Goal: Task Accomplishment & Management: Complete application form

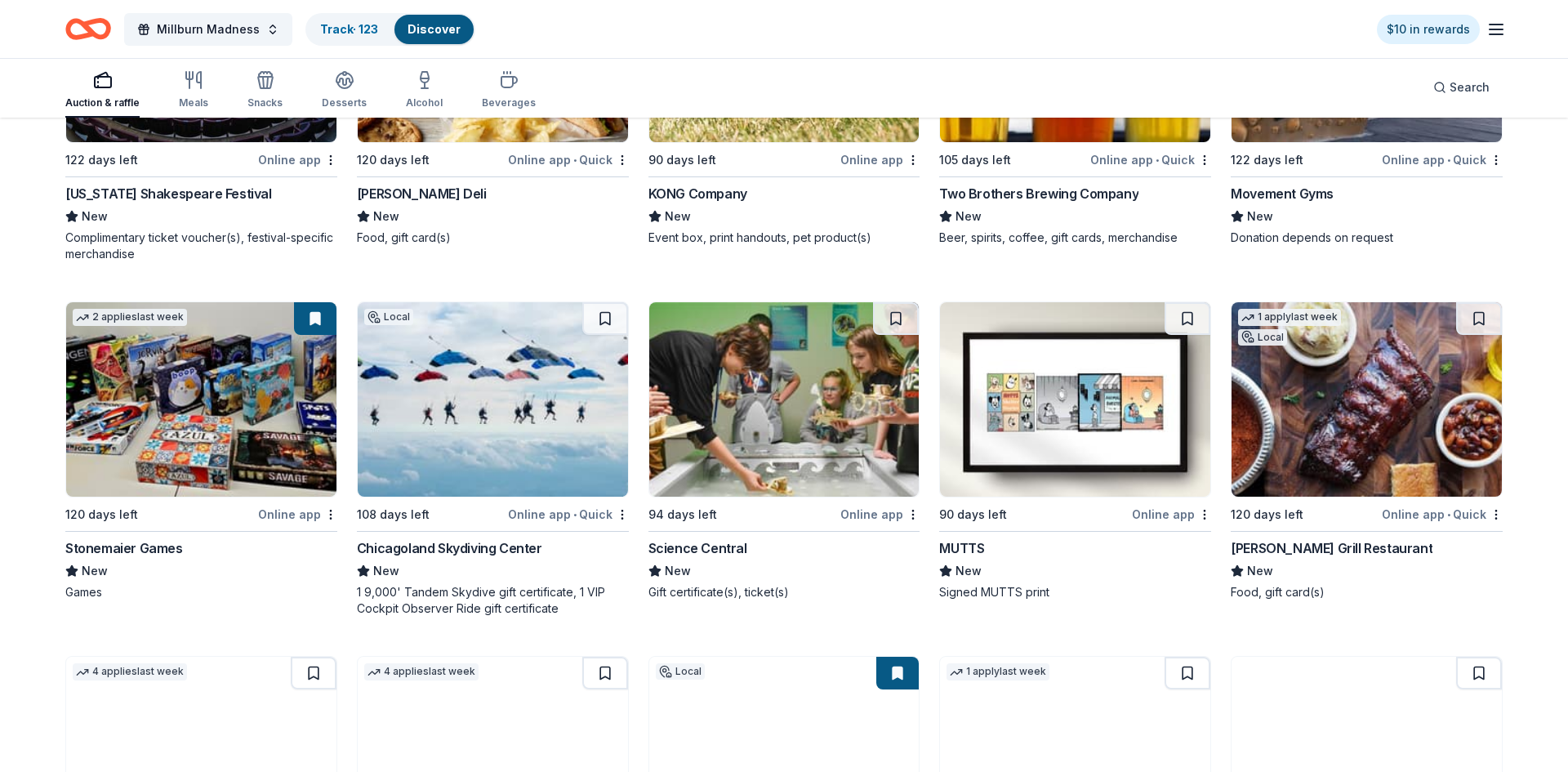
scroll to position [4966, 0]
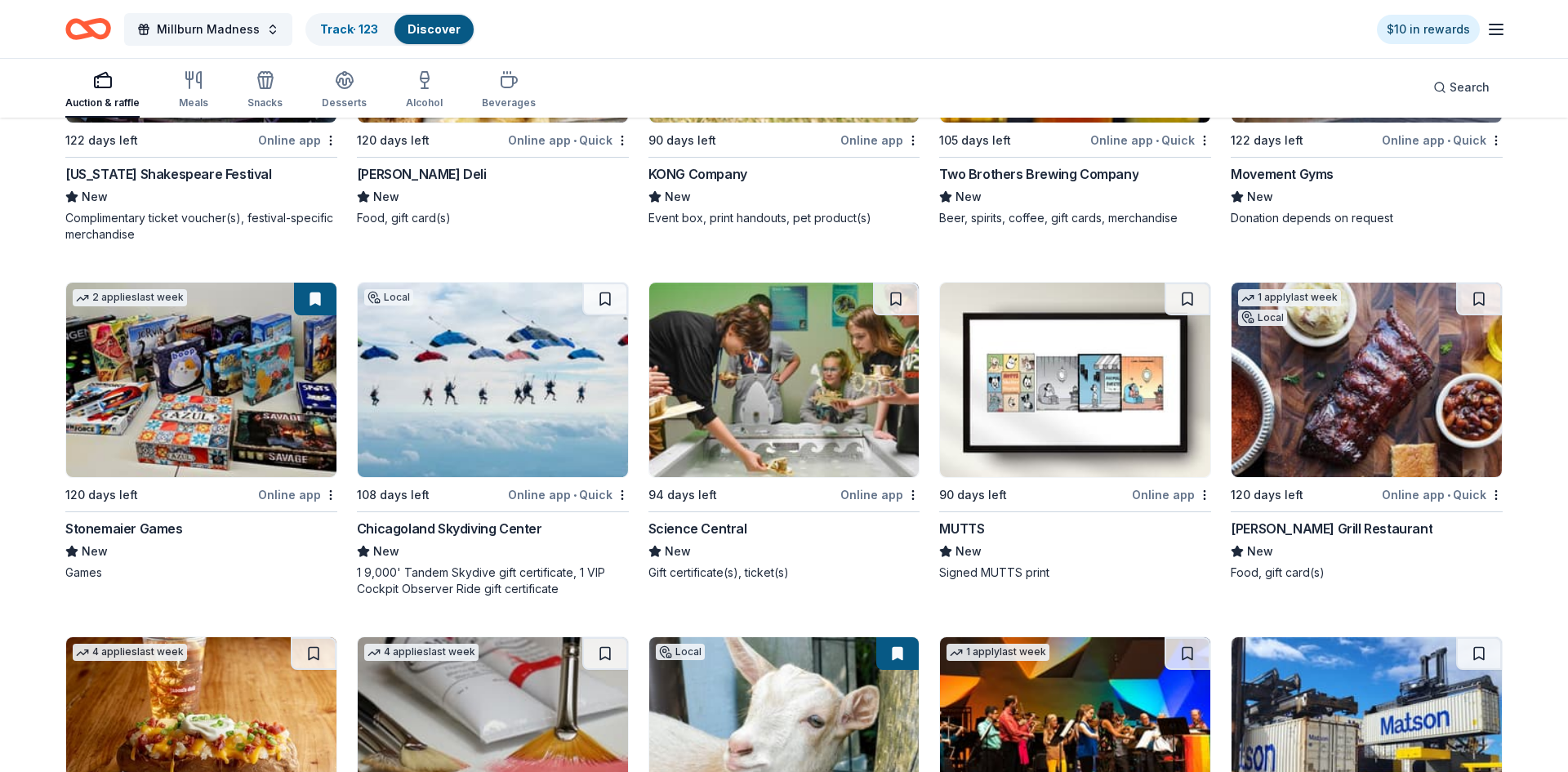
click at [221, 413] on img at bounding box center [201, 380] width 270 height 195
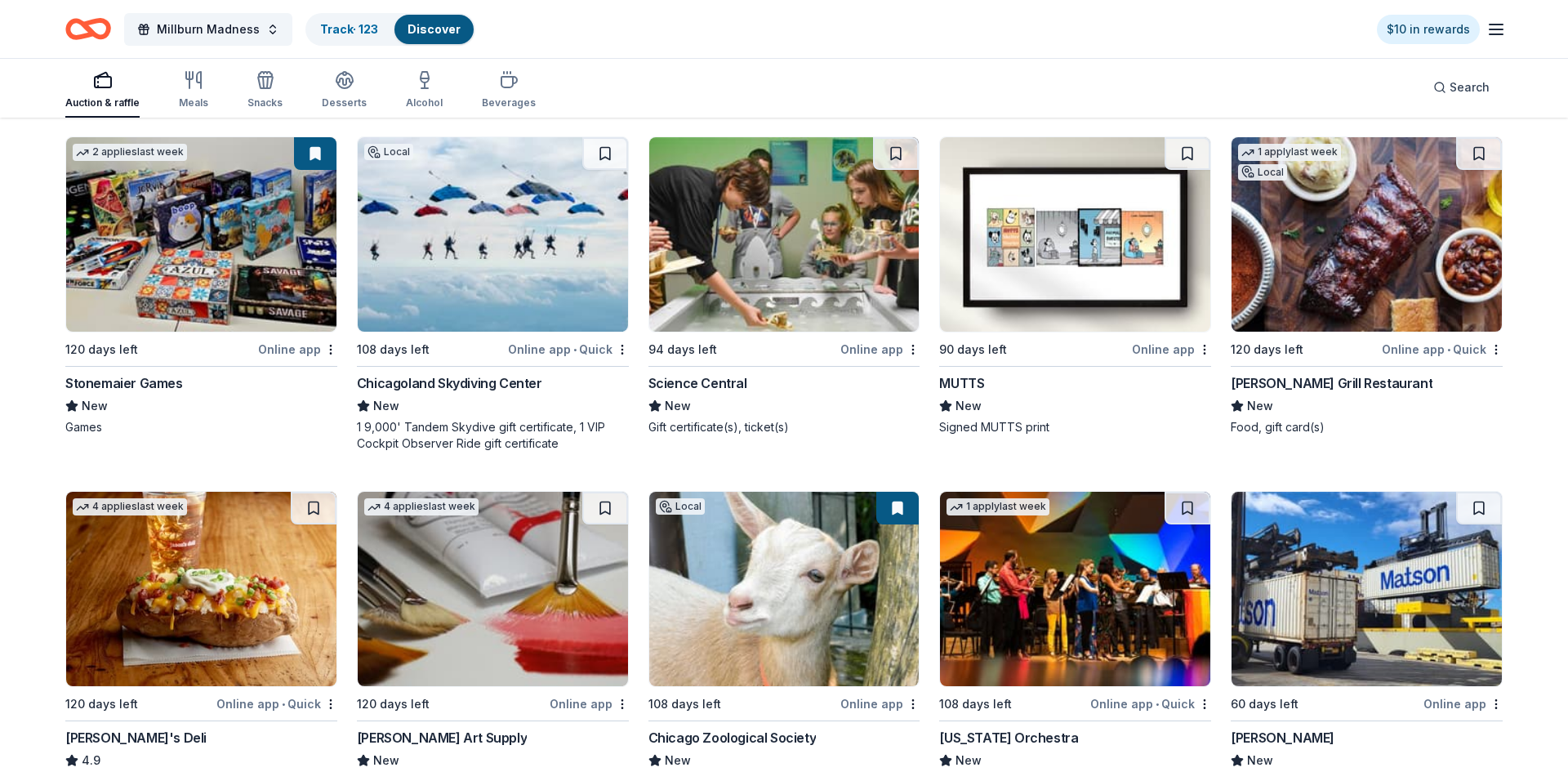
scroll to position [5239, 0]
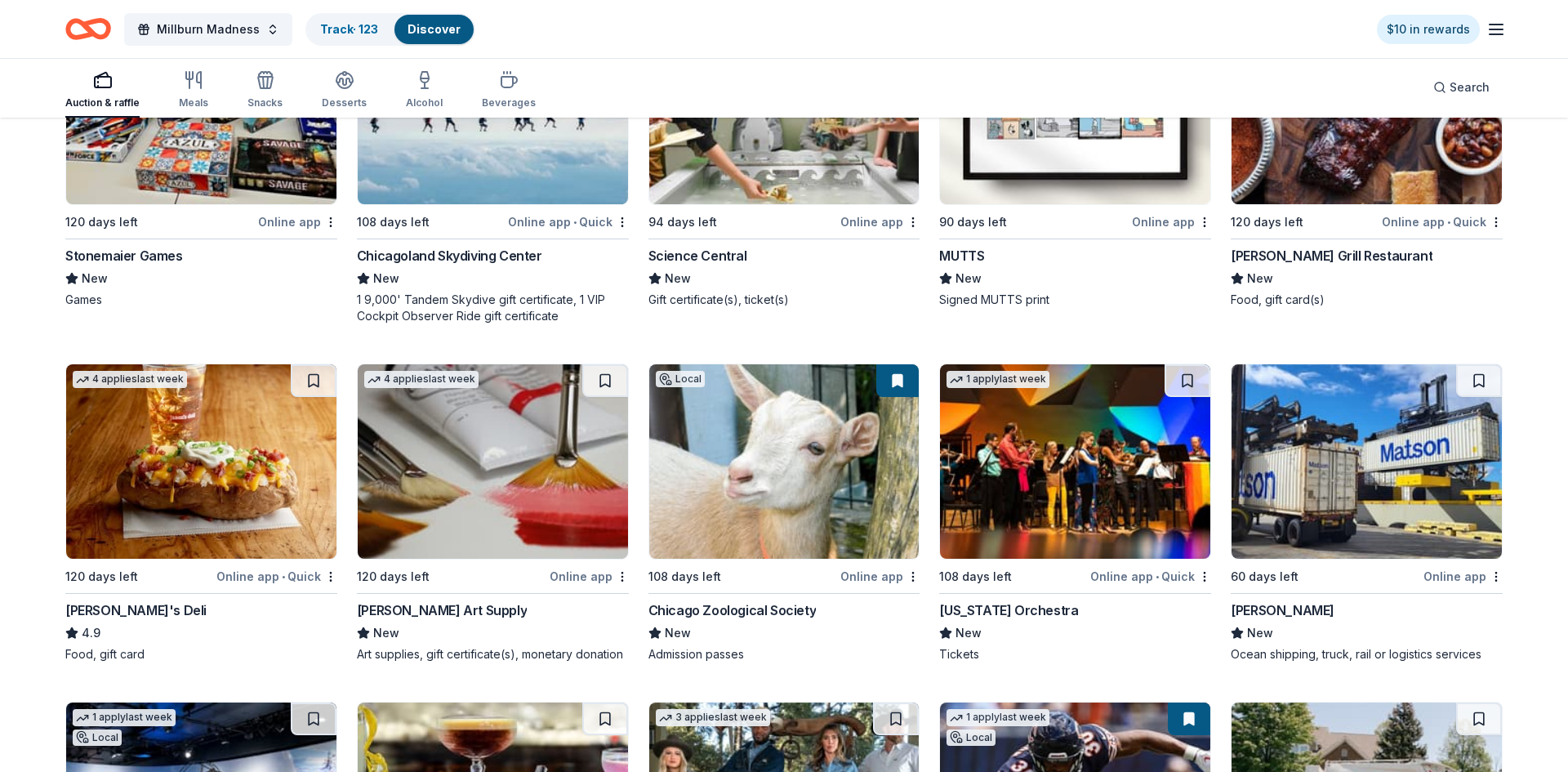
click at [500, 474] on img at bounding box center [493, 461] width 270 height 195
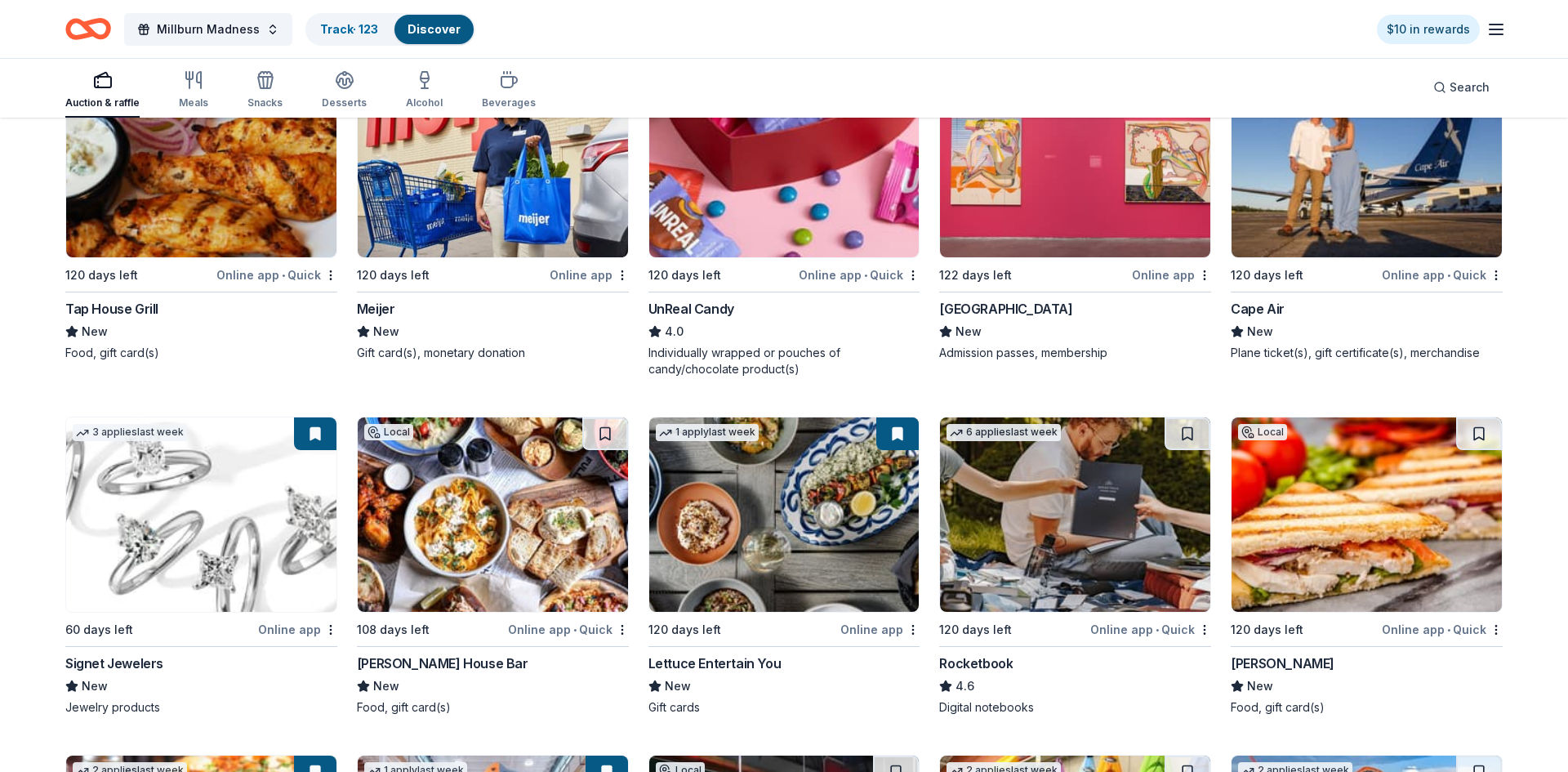
scroll to position [6944, 0]
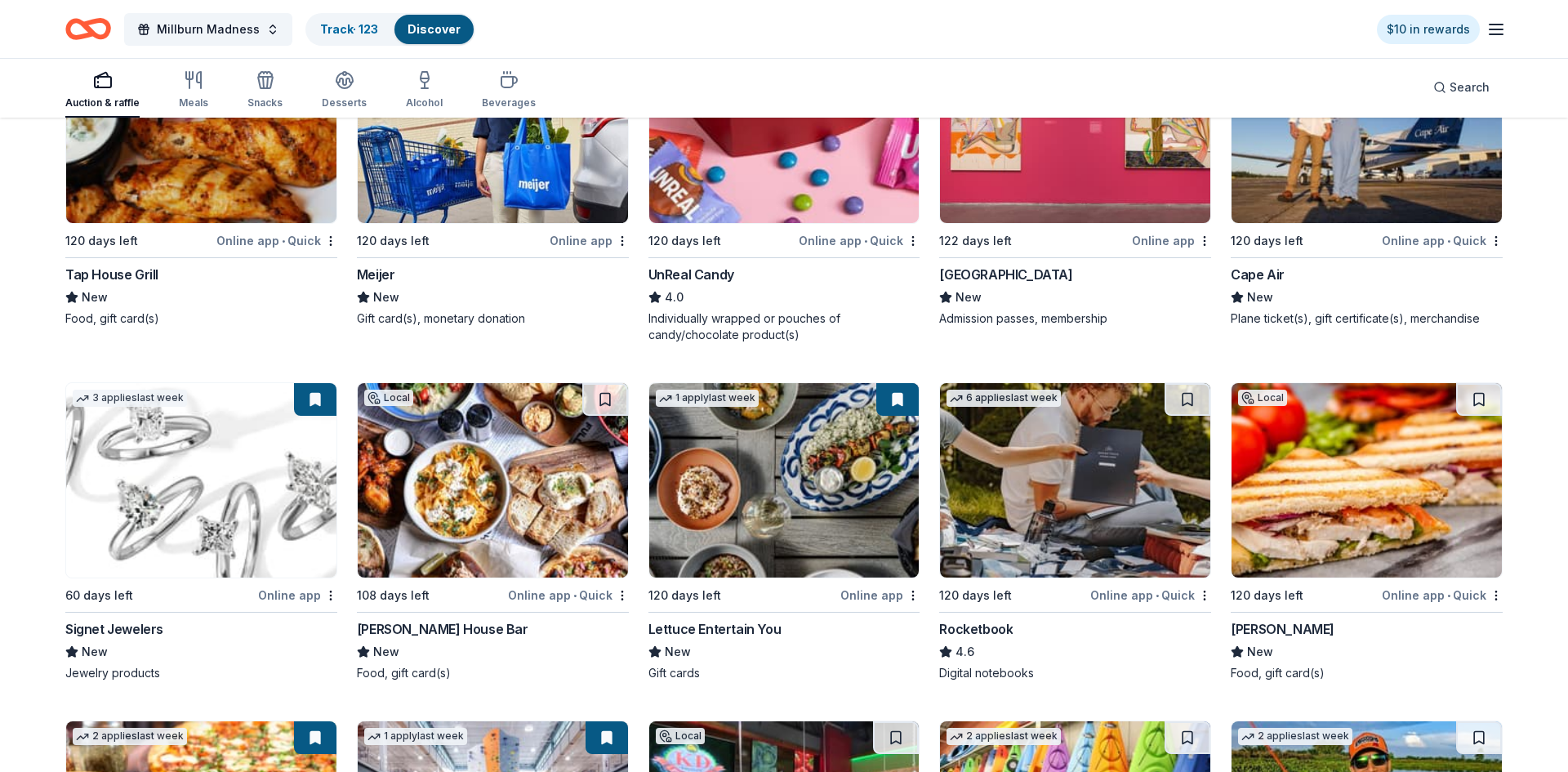
click at [157, 455] on img at bounding box center [201, 481] width 270 height 195
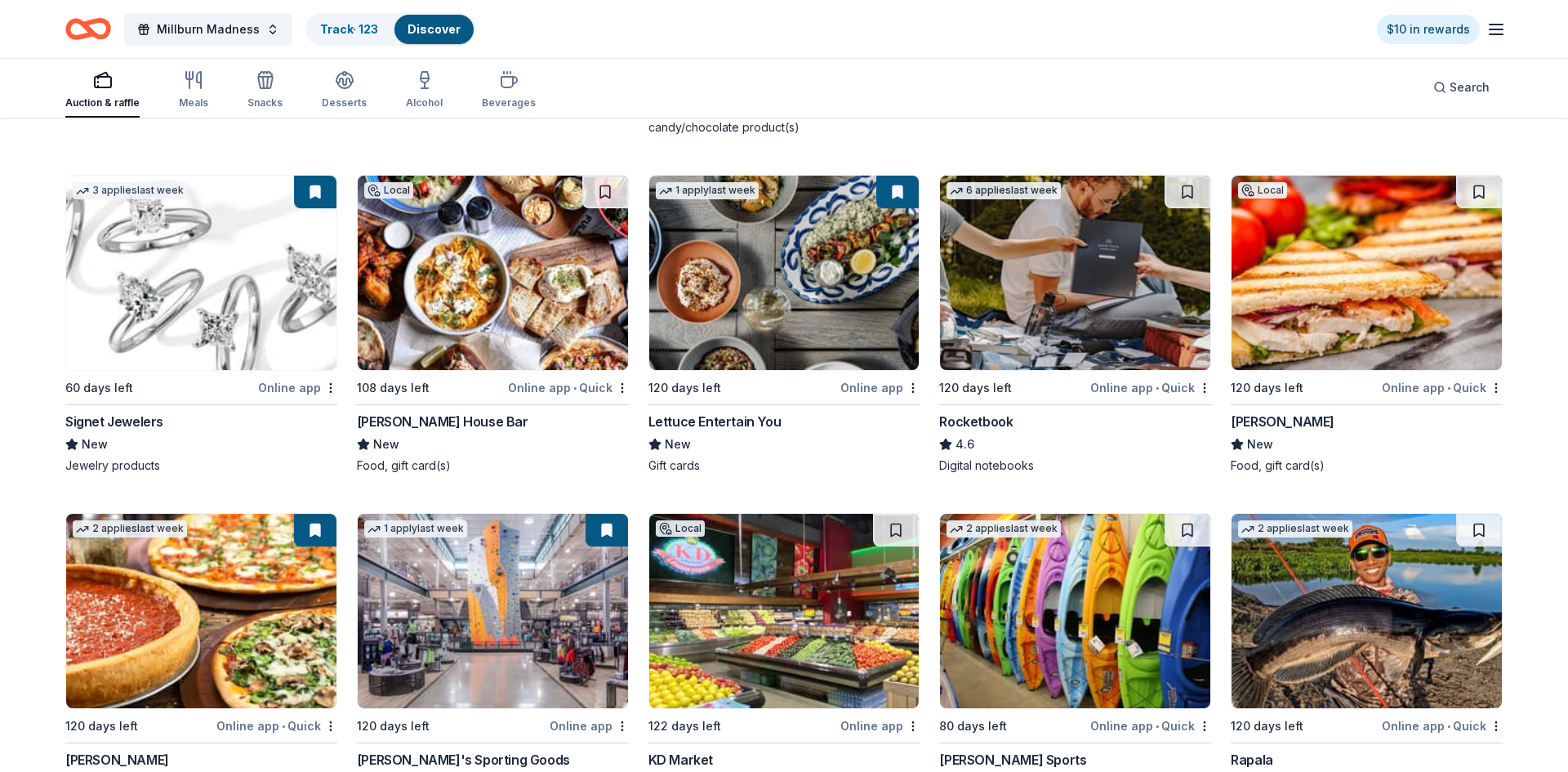
scroll to position [7280, 0]
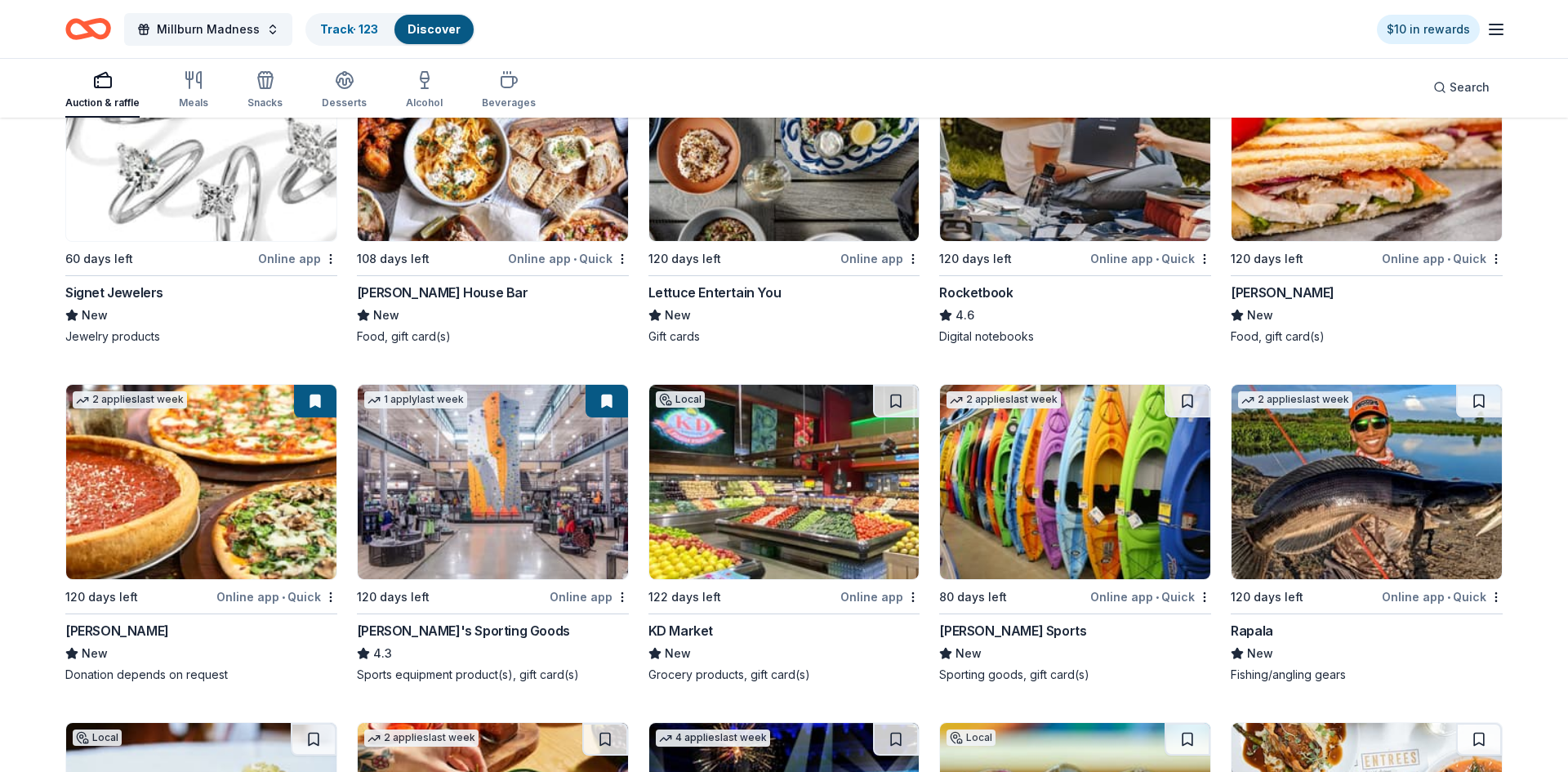
click at [1035, 490] on img at bounding box center [1074, 482] width 270 height 195
click at [1038, 512] on img at bounding box center [1074, 482] width 270 height 195
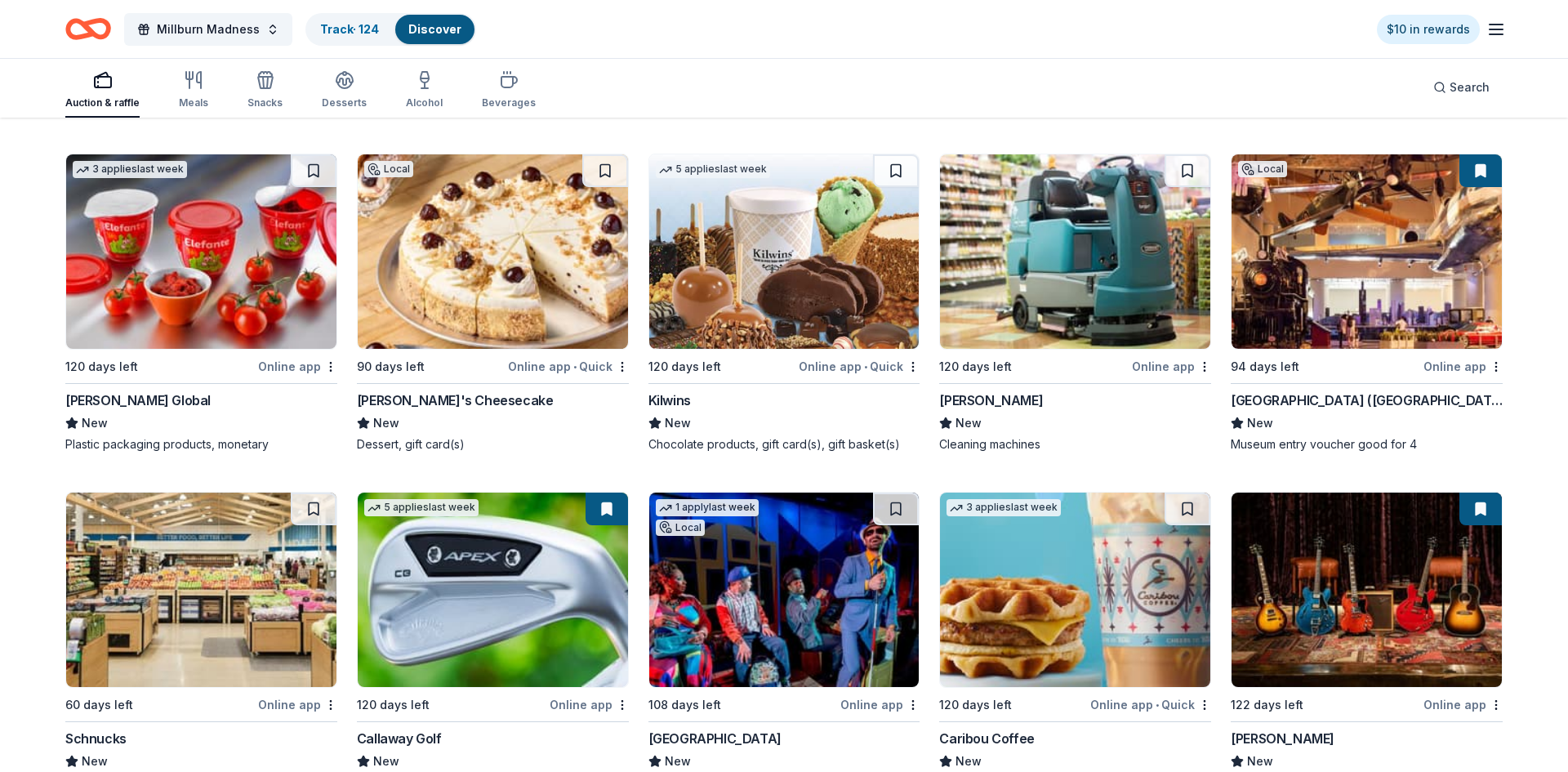
scroll to position [10347, 0]
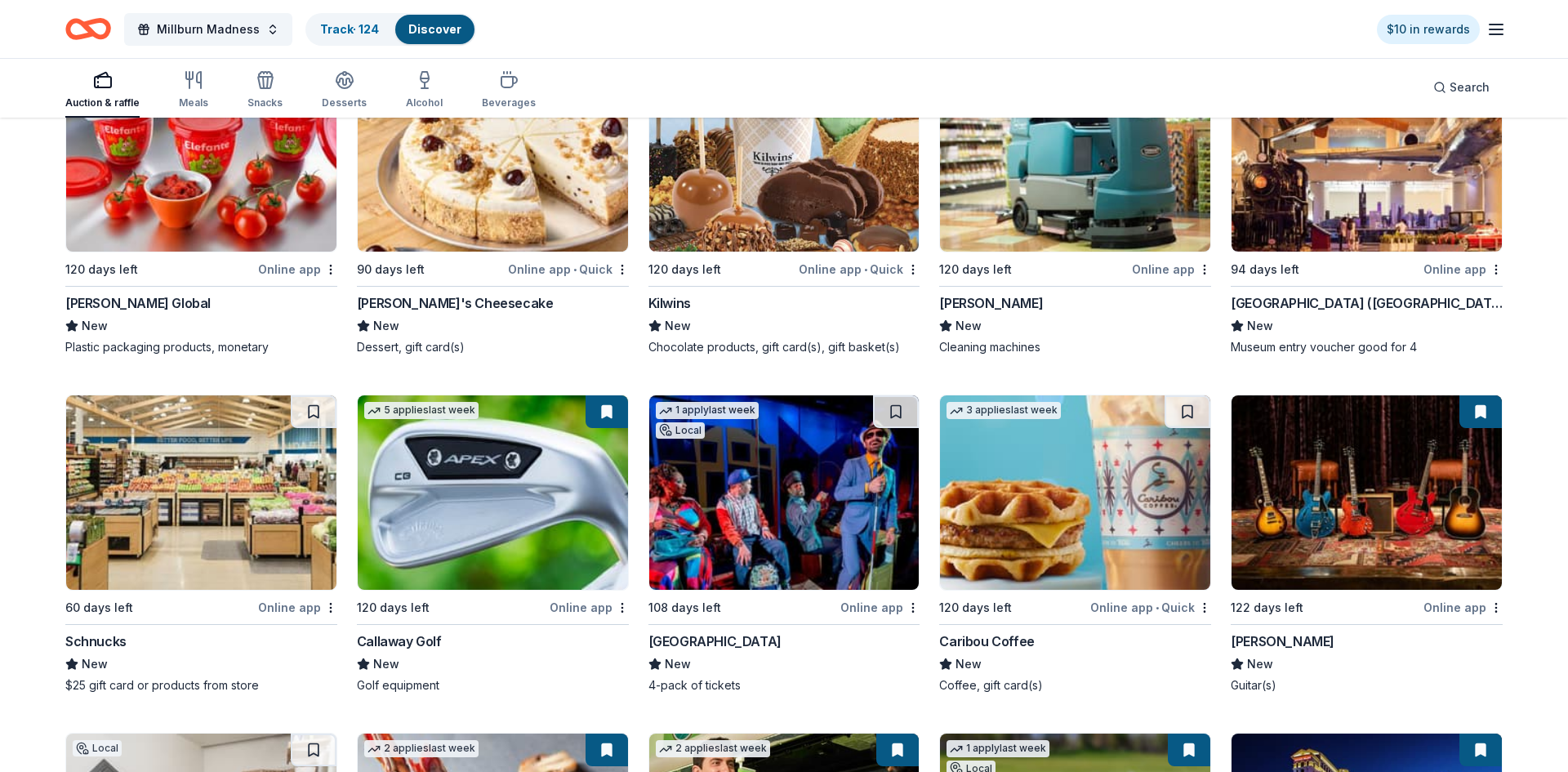
click at [484, 507] on img at bounding box center [493, 493] width 270 height 195
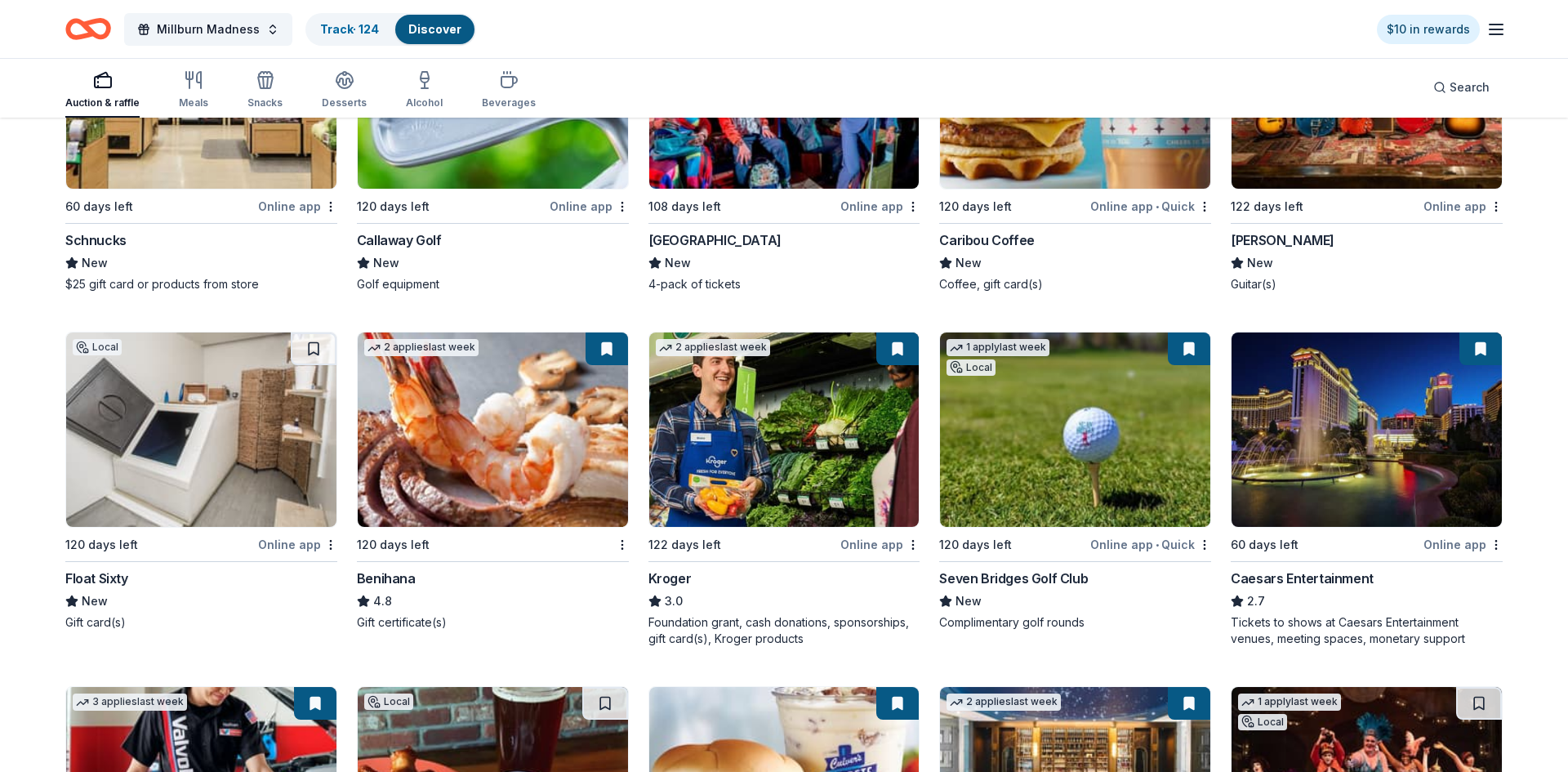
scroll to position [10735, 0]
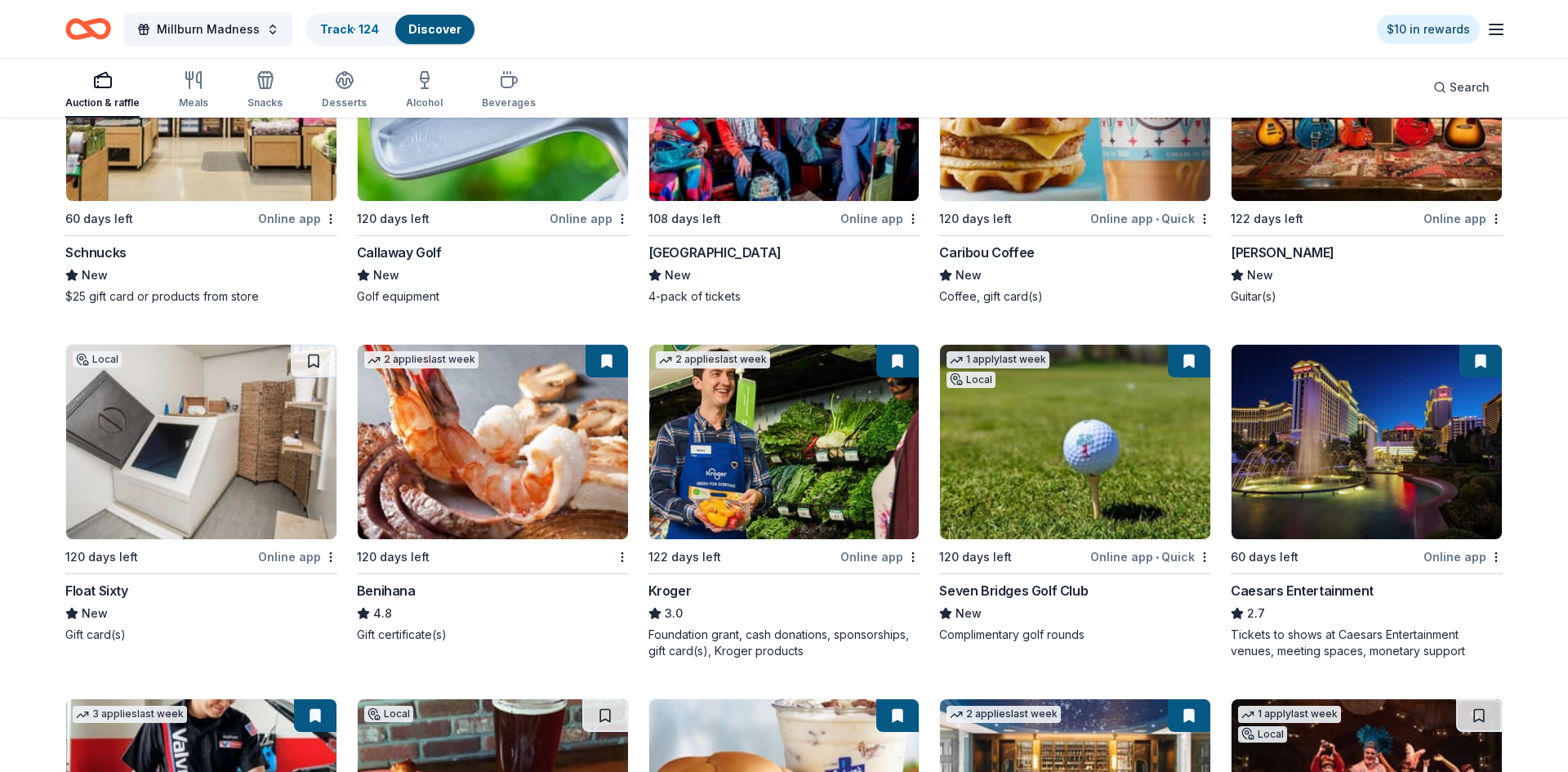
click at [1358, 456] on img at bounding box center [1366, 443] width 270 height 195
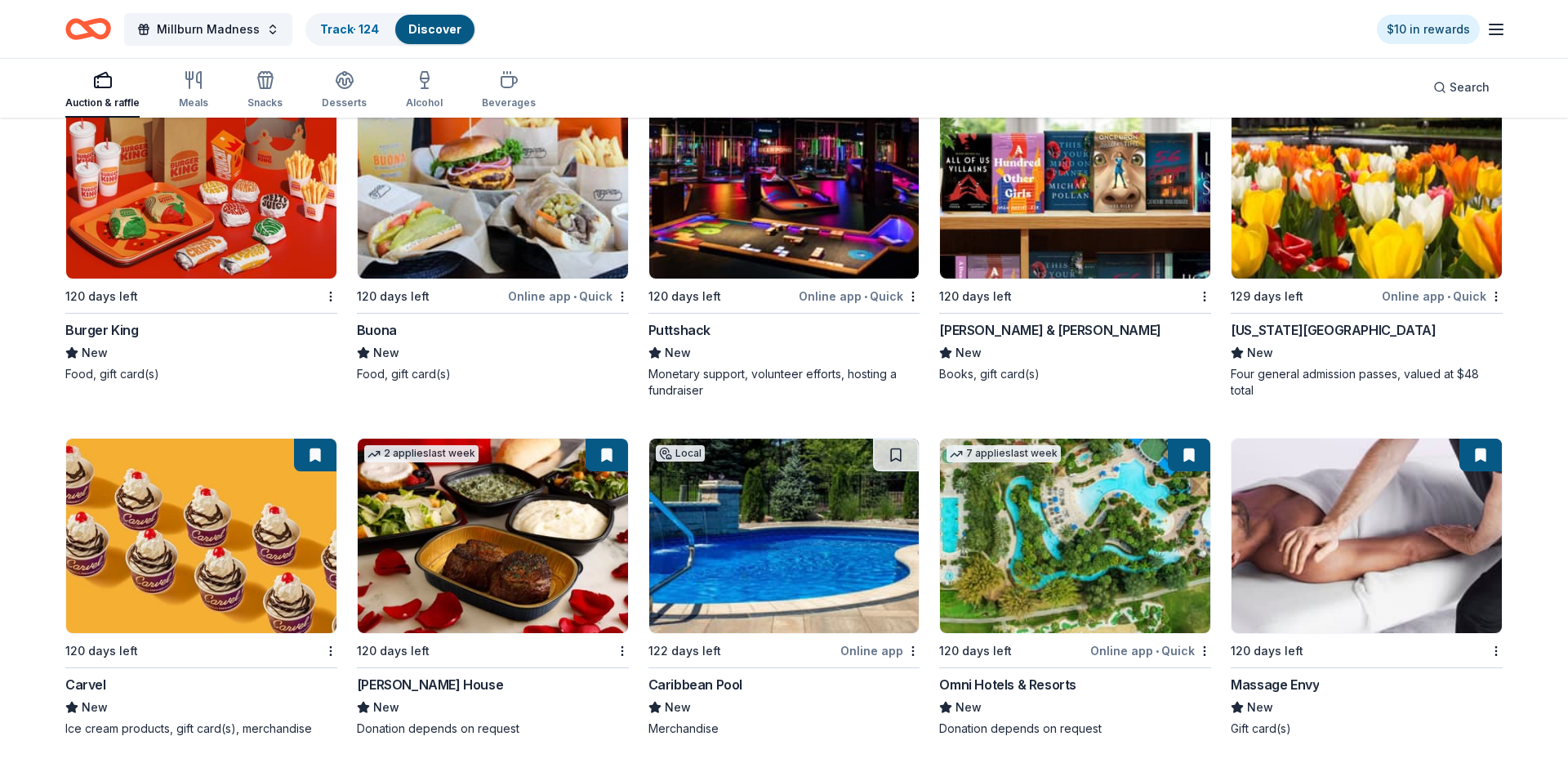
scroll to position [14527, 0]
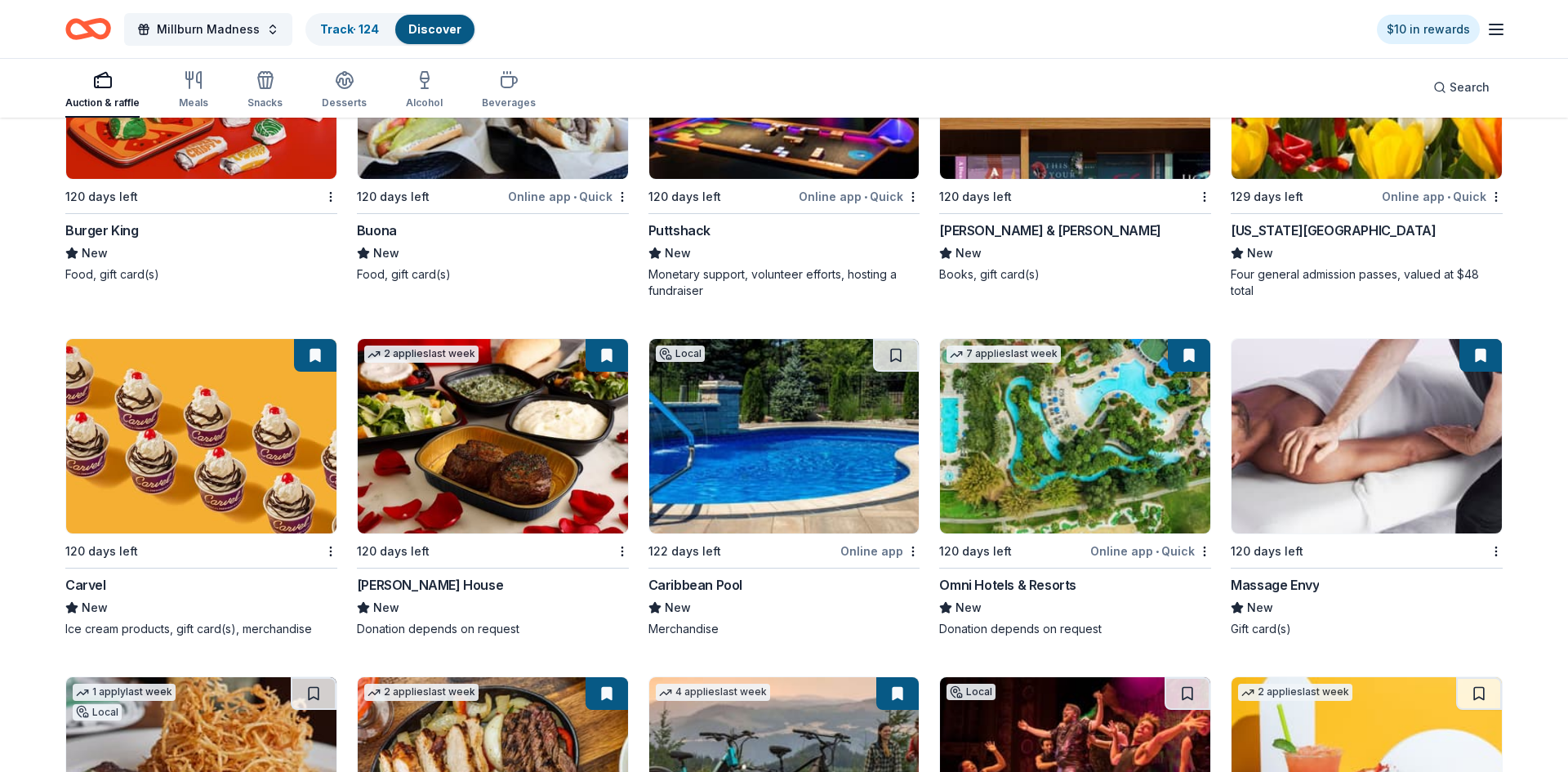
click at [1064, 443] on img at bounding box center [1074, 437] width 270 height 195
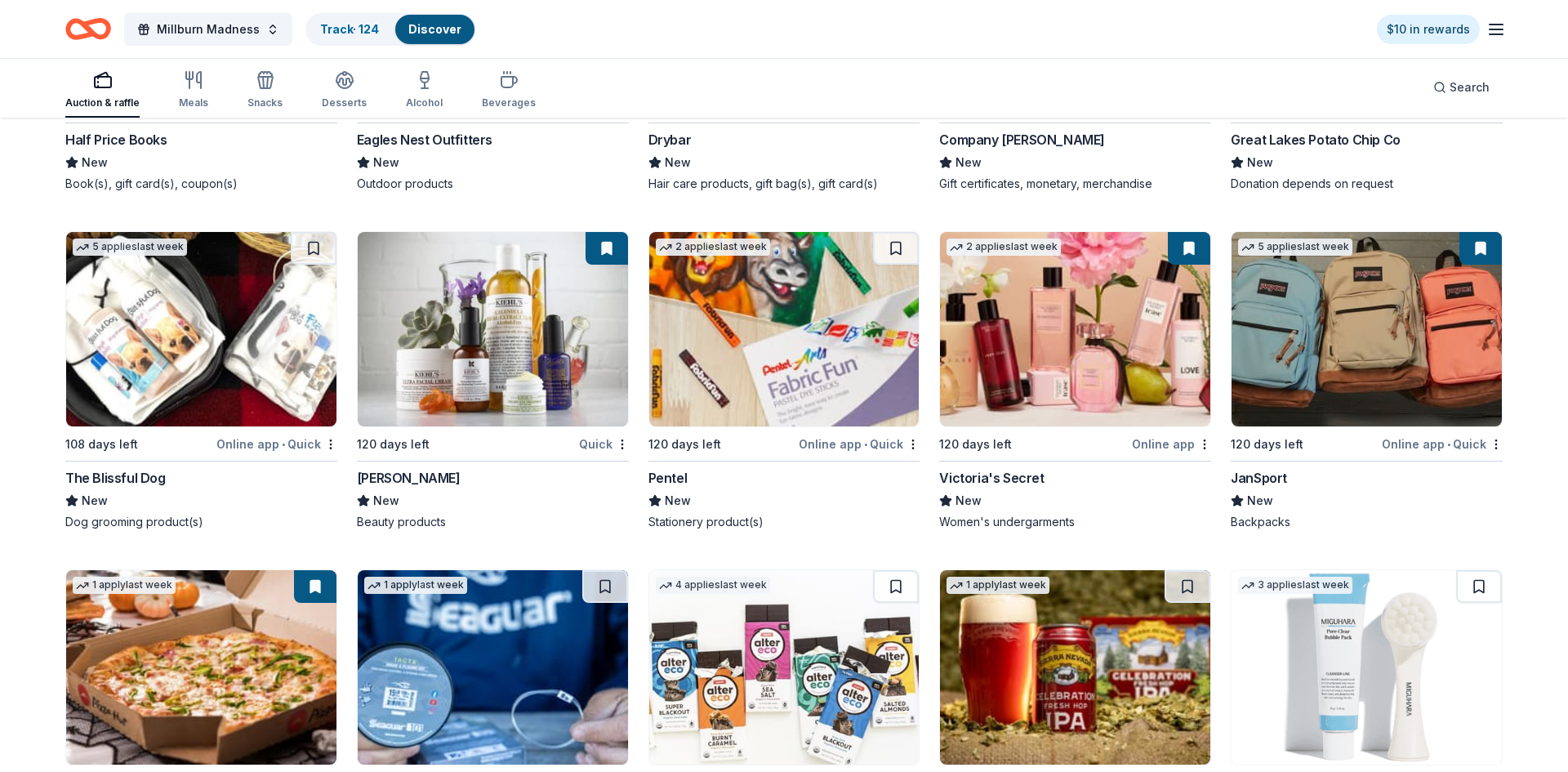
scroll to position [16038, 0]
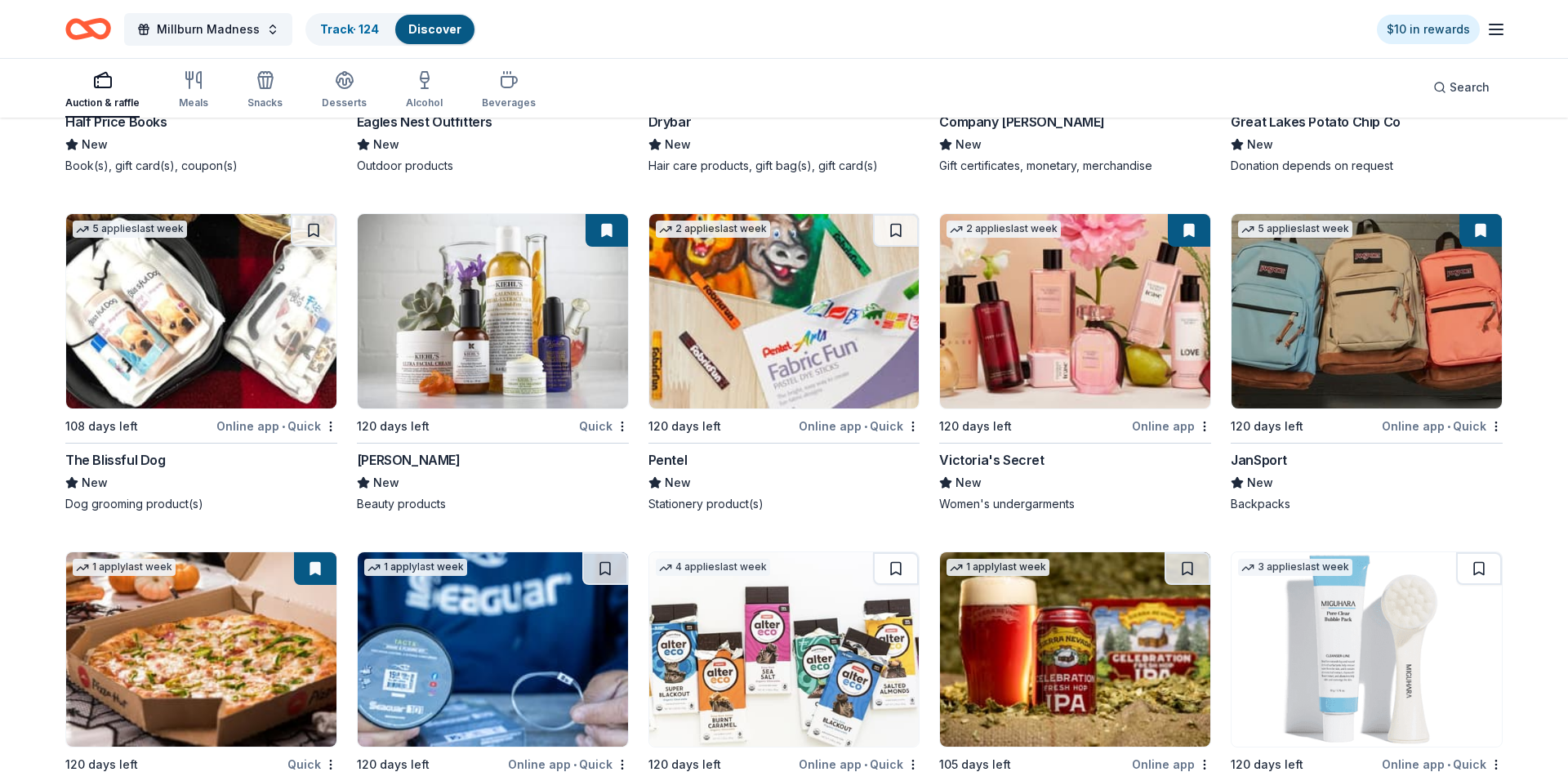
click at [517, 344] on img at bounding box center [493, 312] width 270 height 195
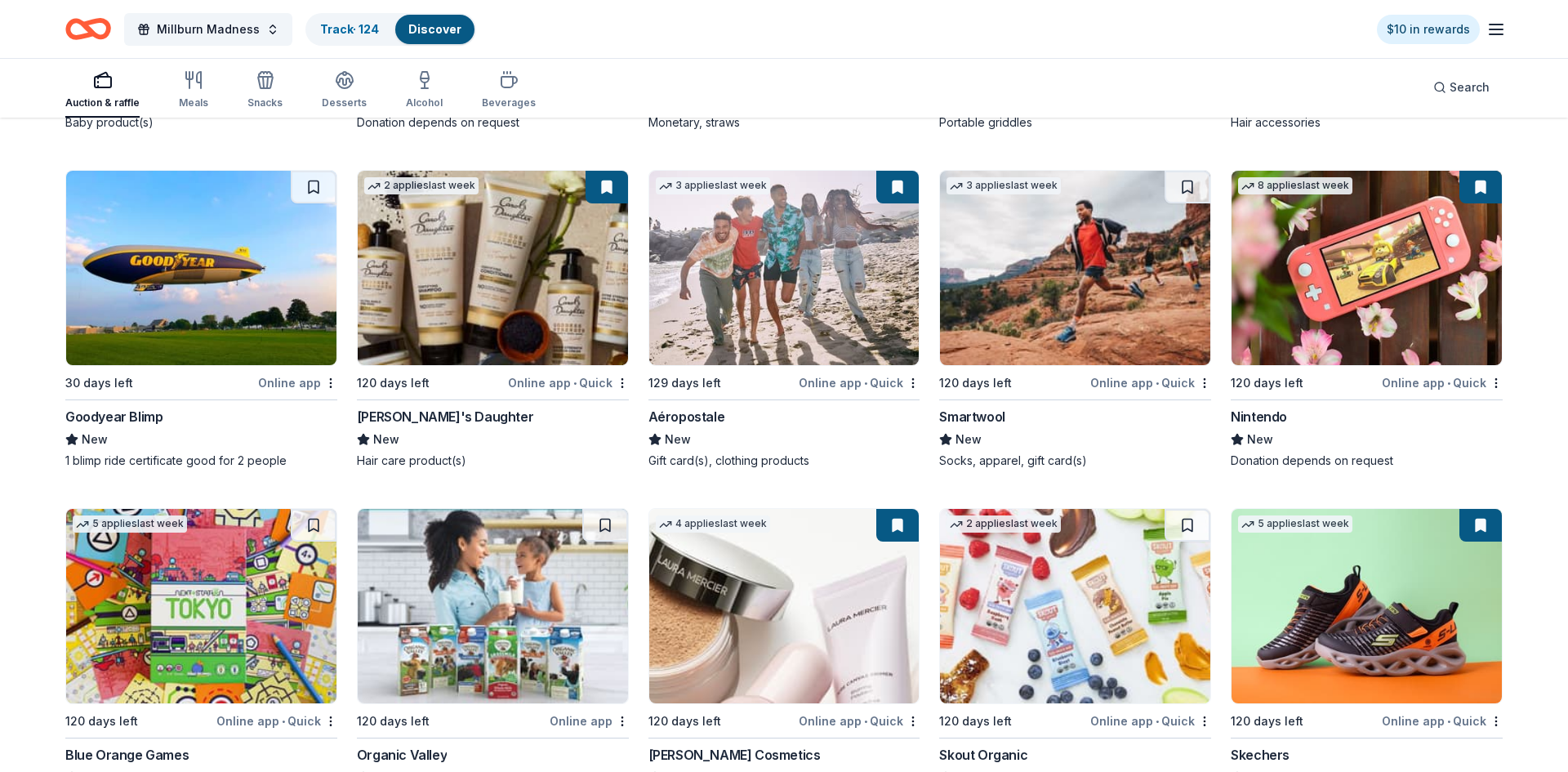
scroll to position [19016, 0]
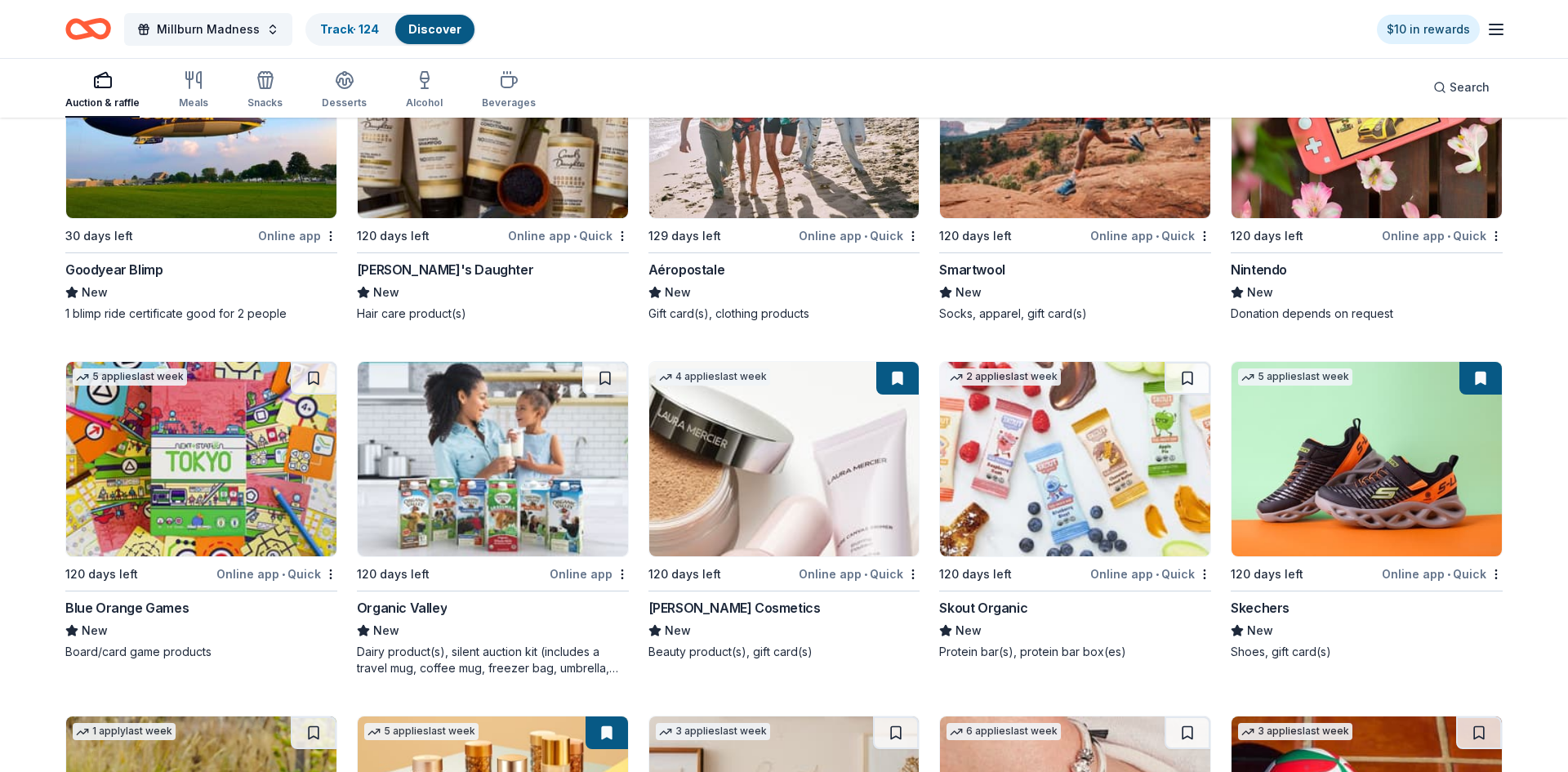
click at [826, 533] on img at bounding box center [784, 459] width 270 height 195
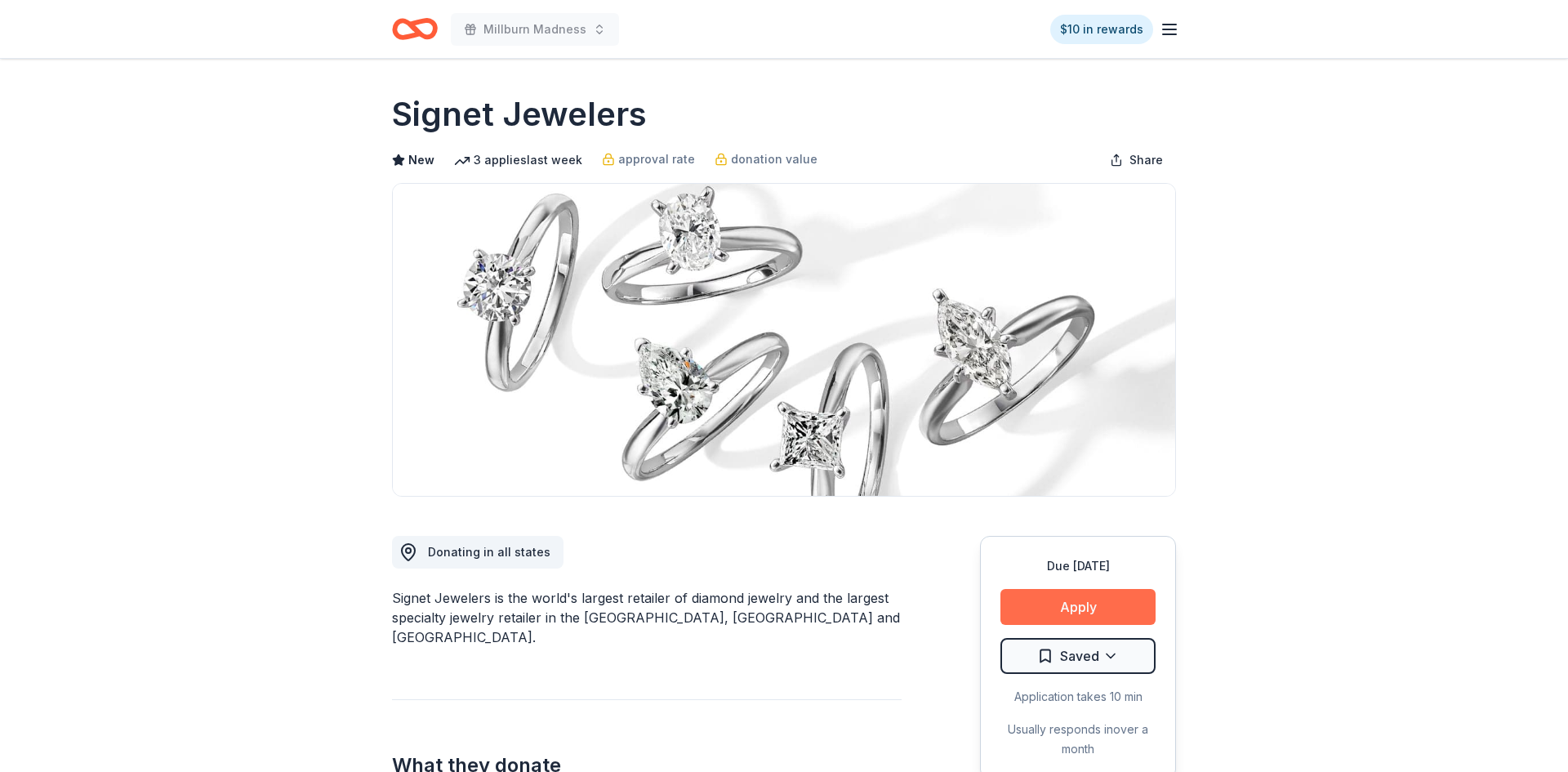
click at [1027, 610] on button "Apply" at bounding box center [1078, 607] width 155 height 36
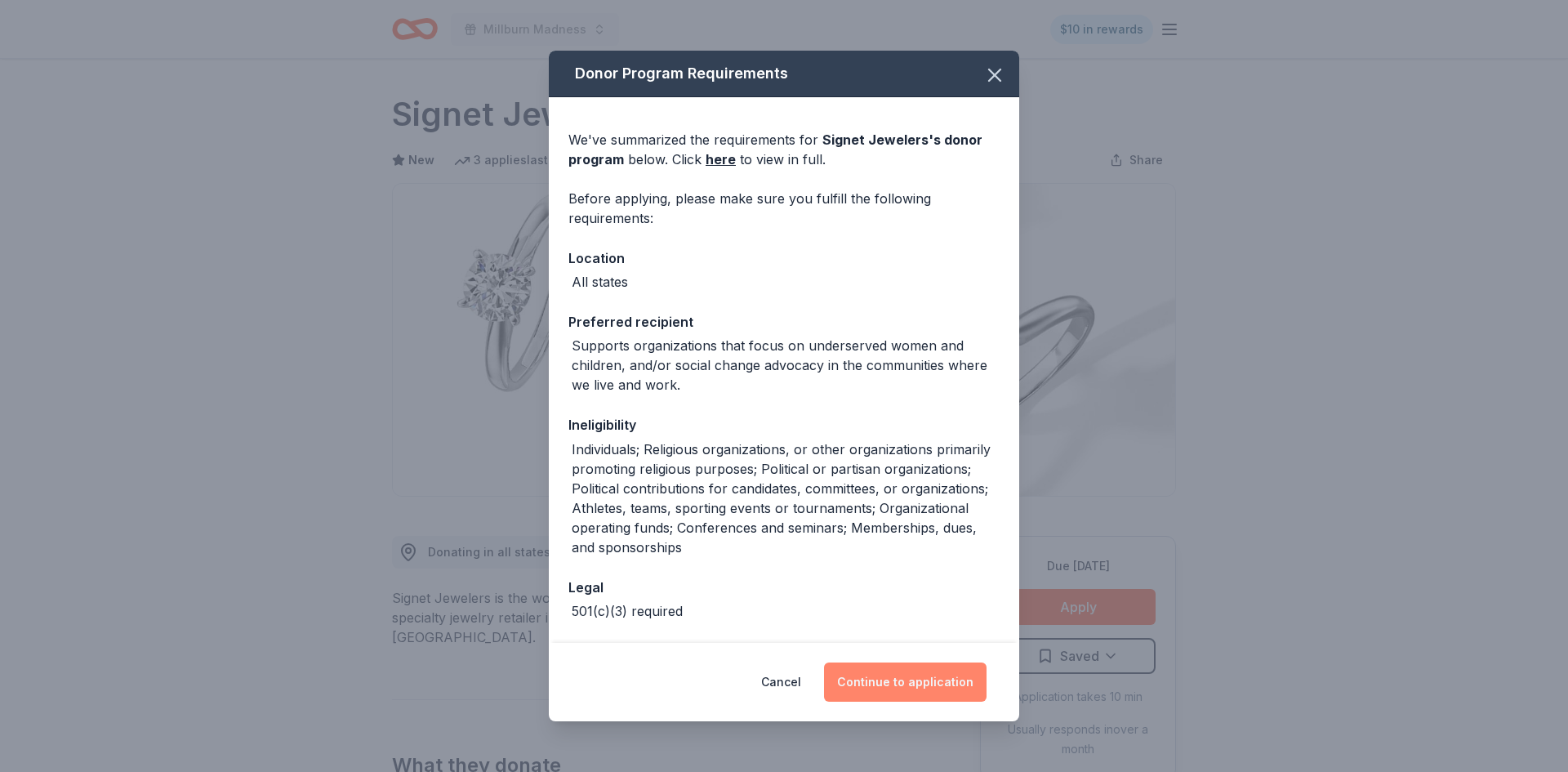
click at [882, 671] on button "Continue to application" at bounding box center [904, 683] width 162 height 39
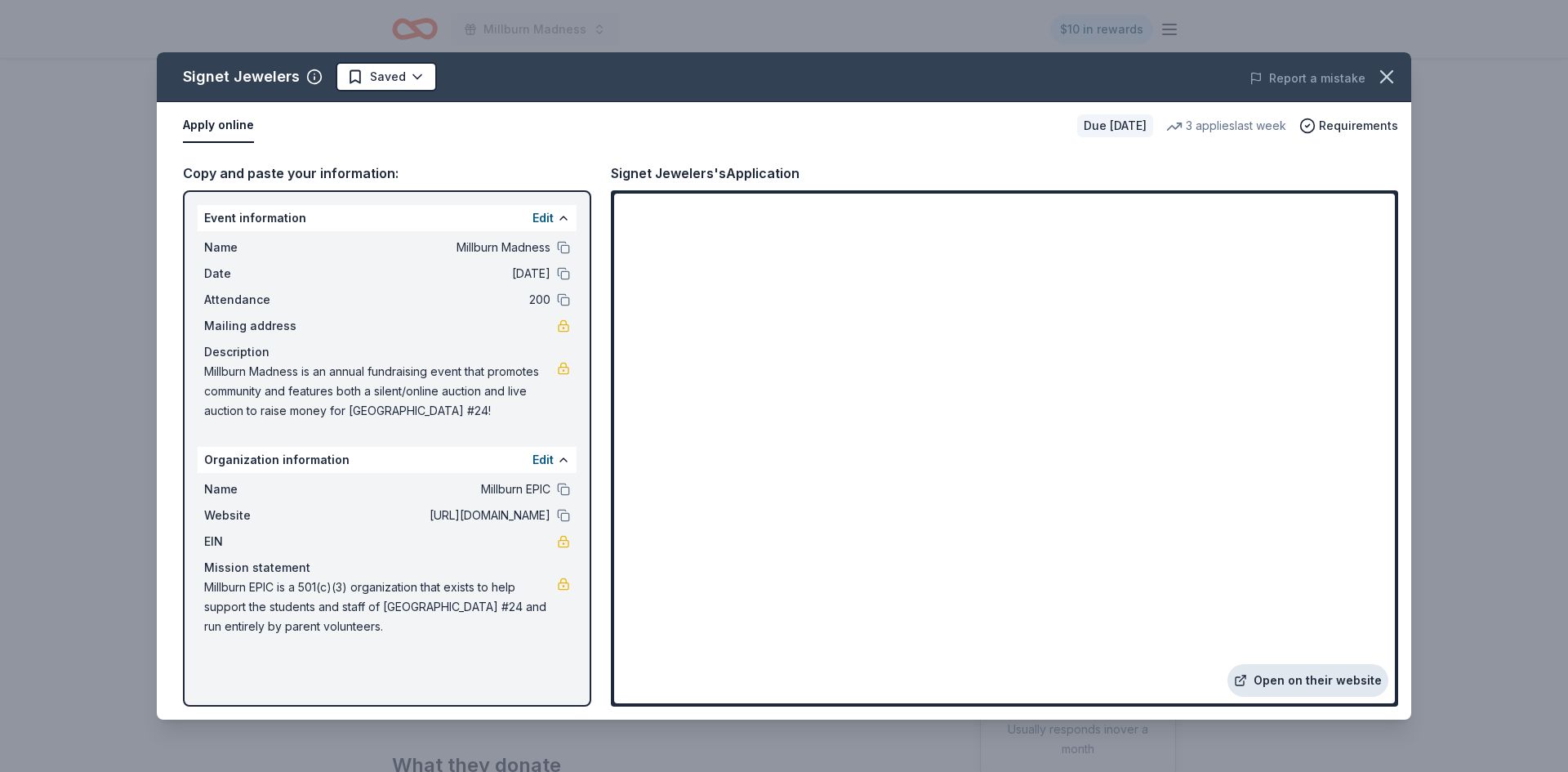
click at [1296, 675] on link "Open on their website" at bounding box center [1308, 680] width 161 height 32
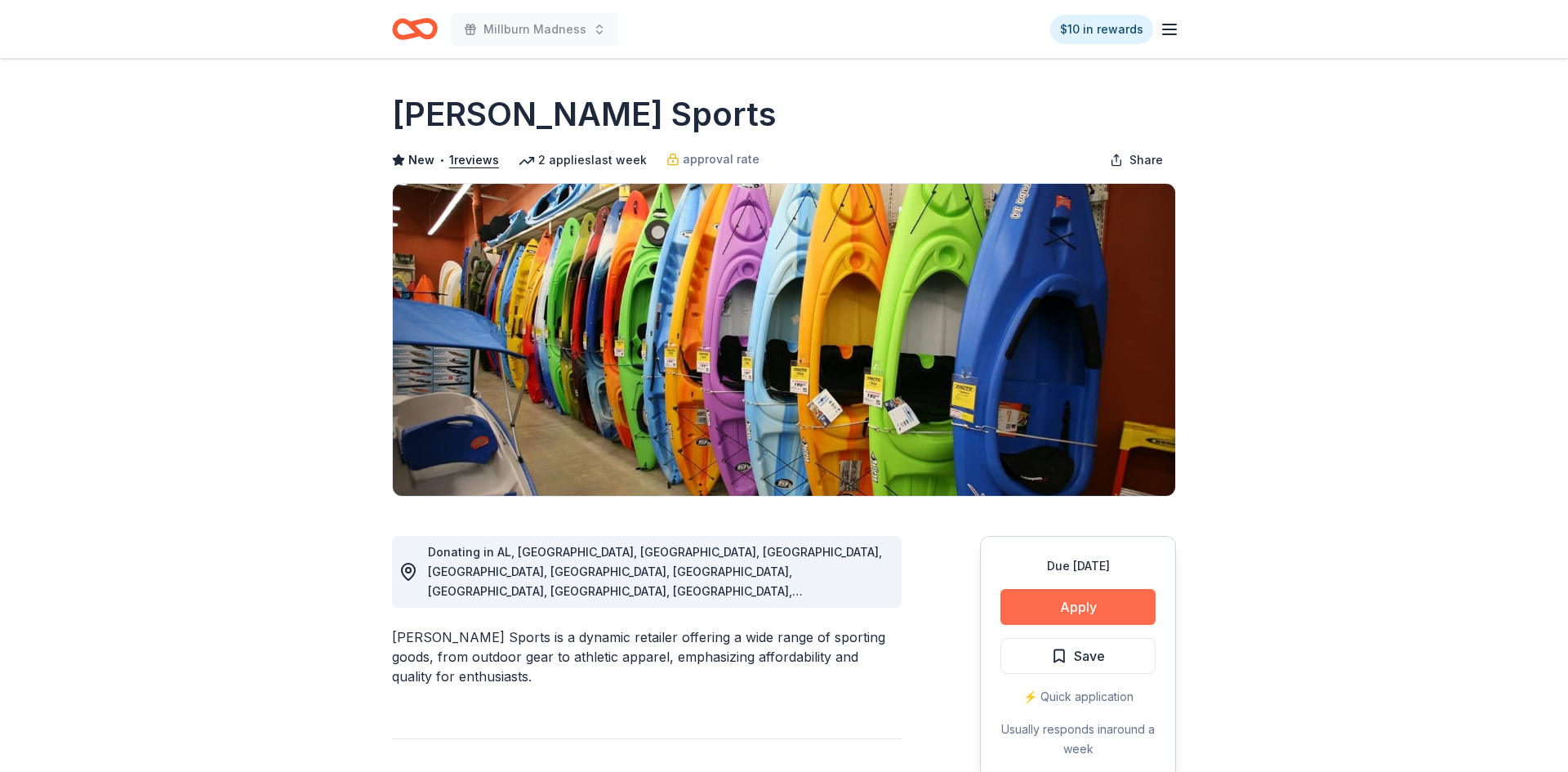
click at [1076, 601] on button "Apply" at bounding box center [1078, 607] width 155 height 36
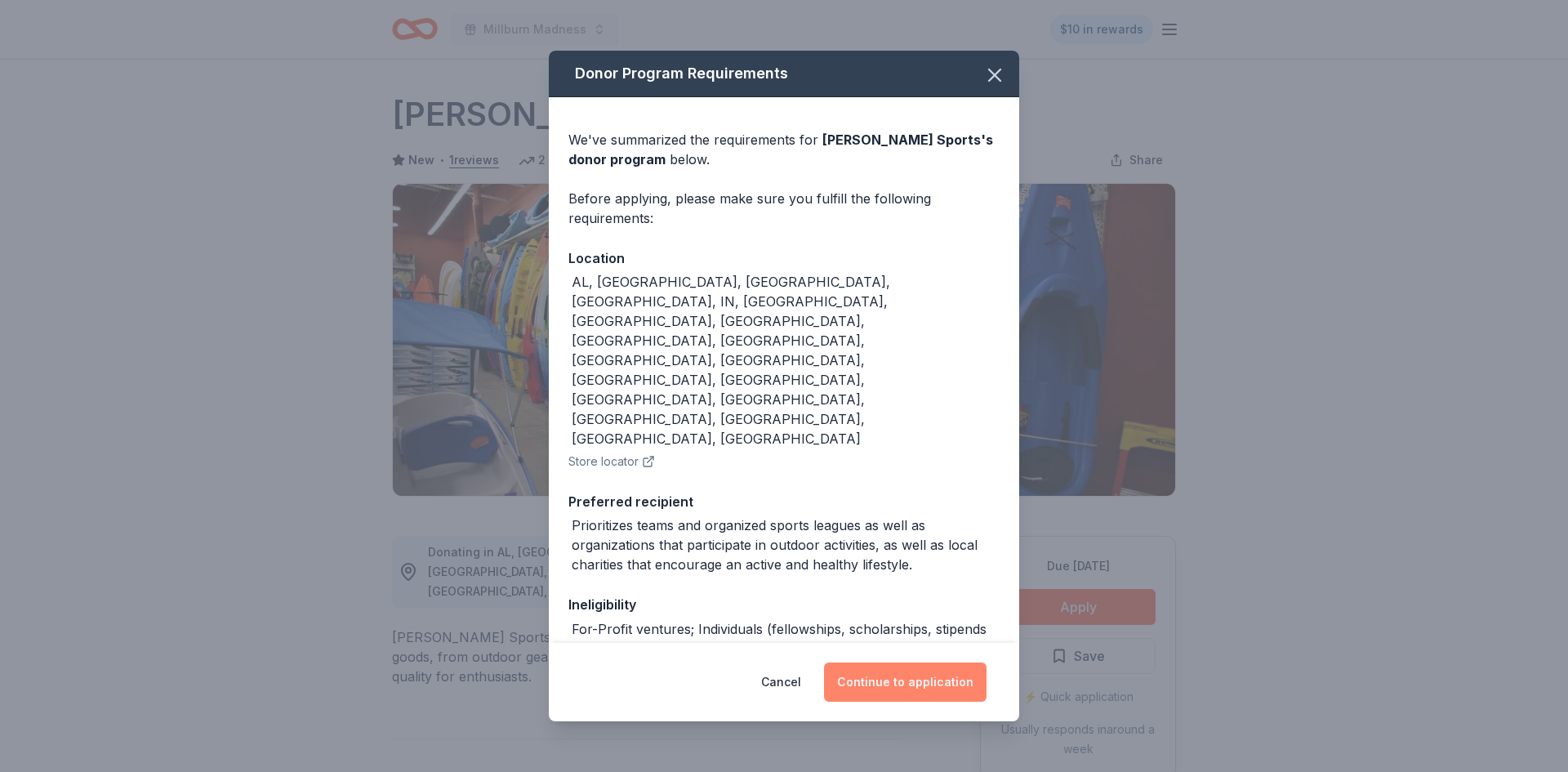
click at [919, 673] on button "Continue to application" at bounding box center [904, 683] width 162 height 39
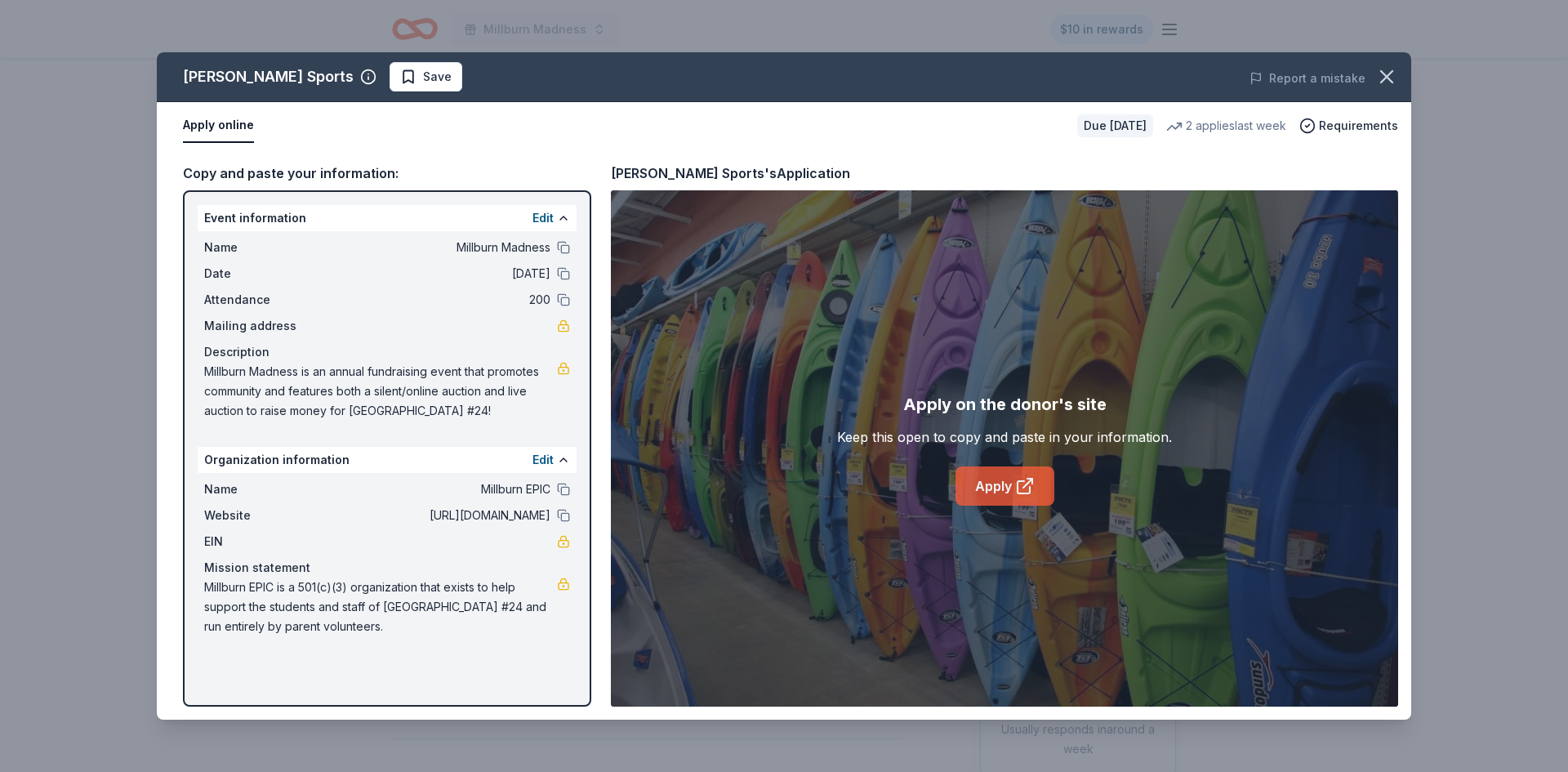
click at [982, 494] on link "Apply" at bounding box center [1005, 486] width 99 height 39
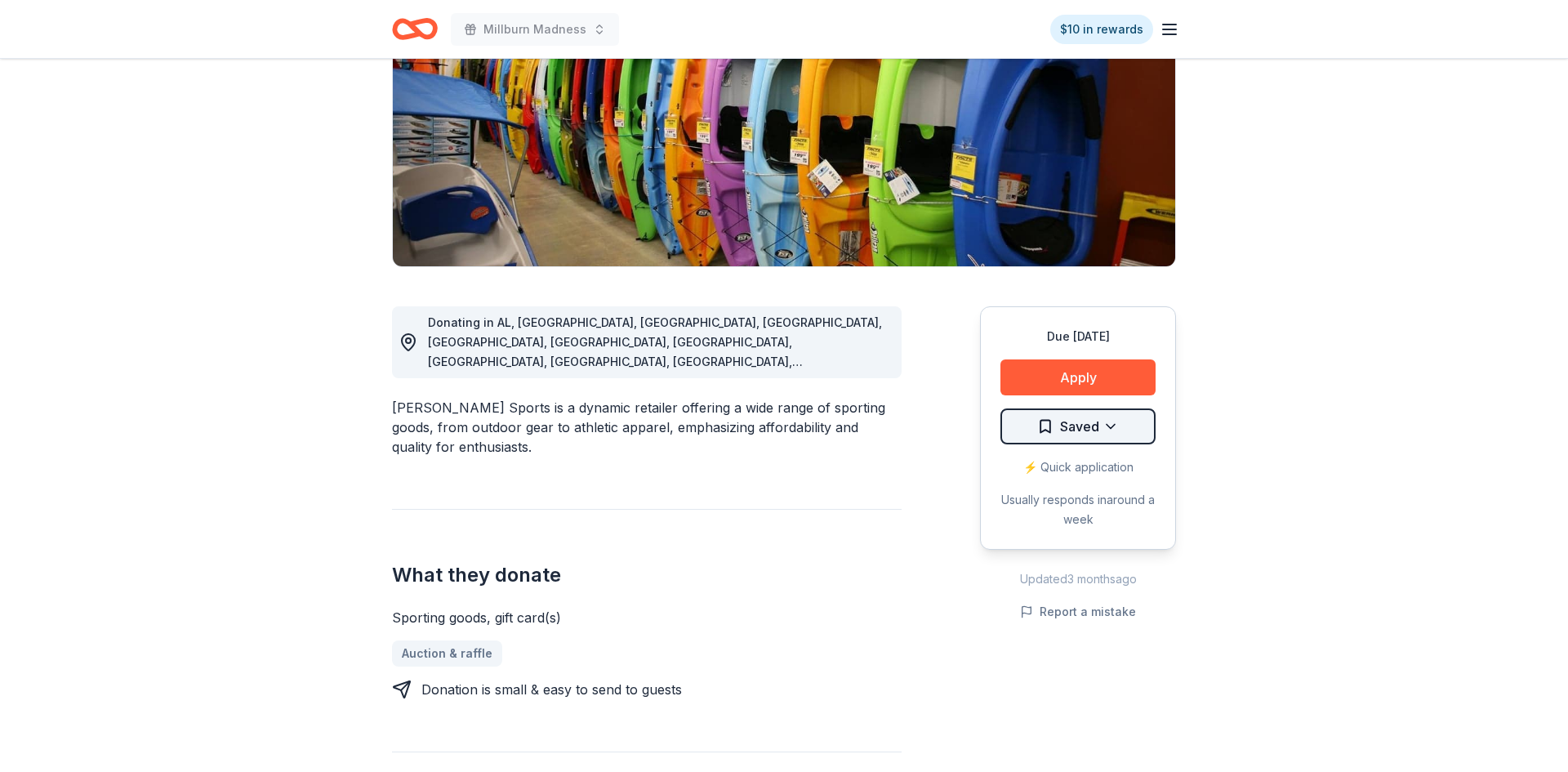
scroll to position [229, 0]
click at [1130, 429] on html "Millburn Madness $10 in rewards Due [DATE] Share [PERSON_NAME] Sports New • 1 r…" at bounding box center [784, 156] width 1568 height 772
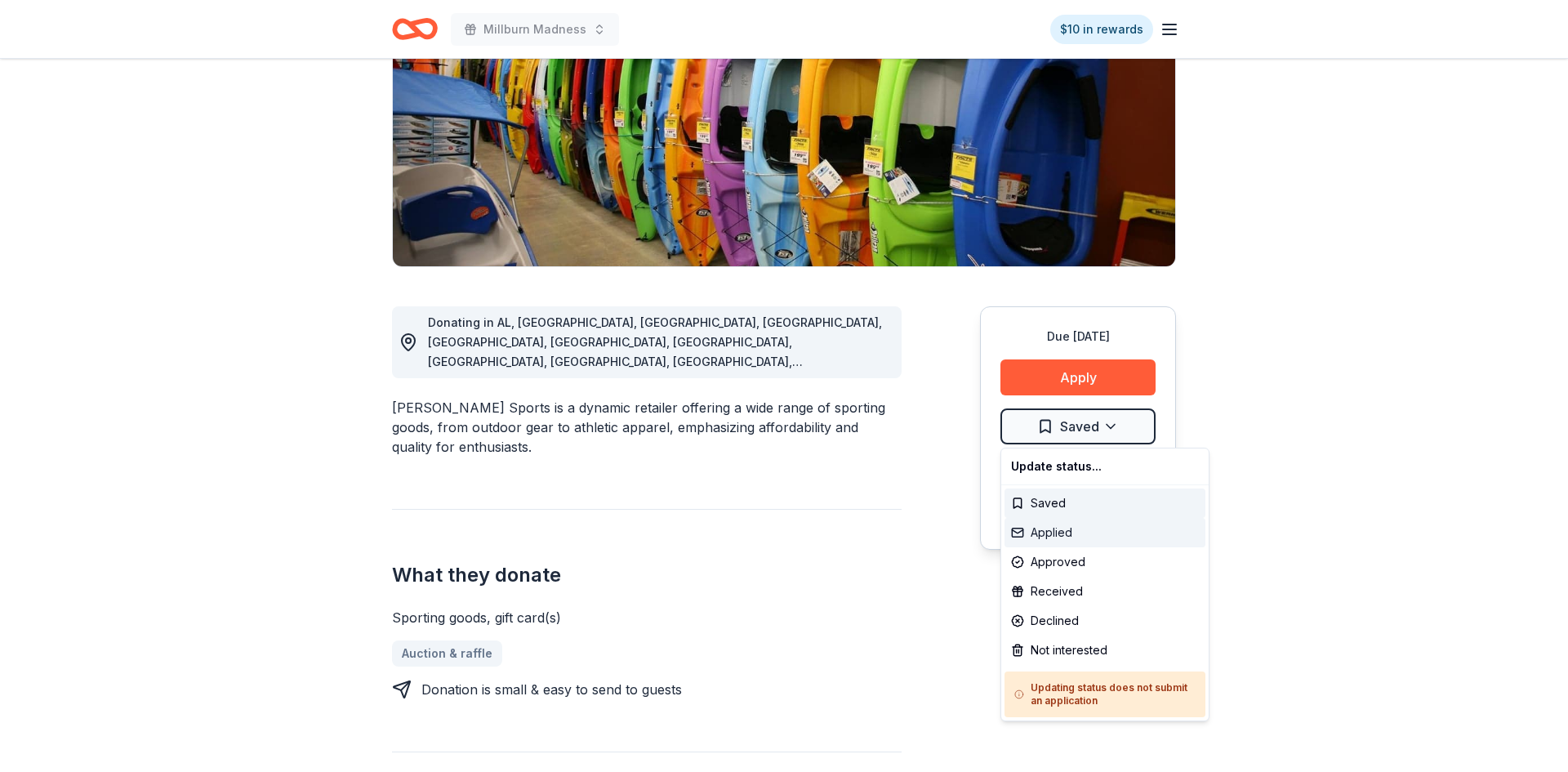
click at [1065, 539] on div "Applied" at bounding box center [1105, 533] width 201 height 30
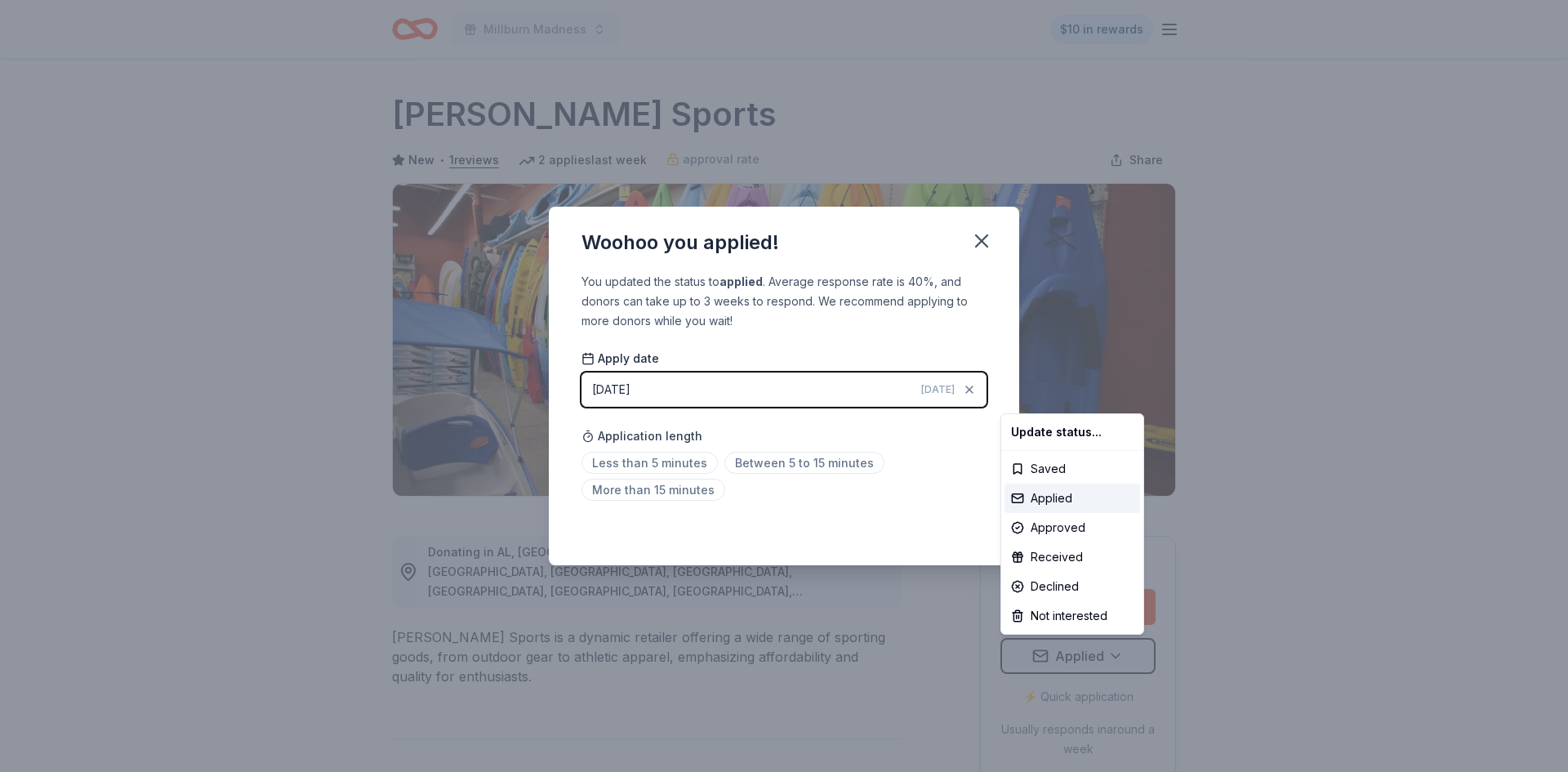
click at [977, 239] on html "Millburn Madness $10 in rewards Due in 80 days Share Dunham's Sports New • 1 re…" at bounding box center [784, 386] width 1568 height 772
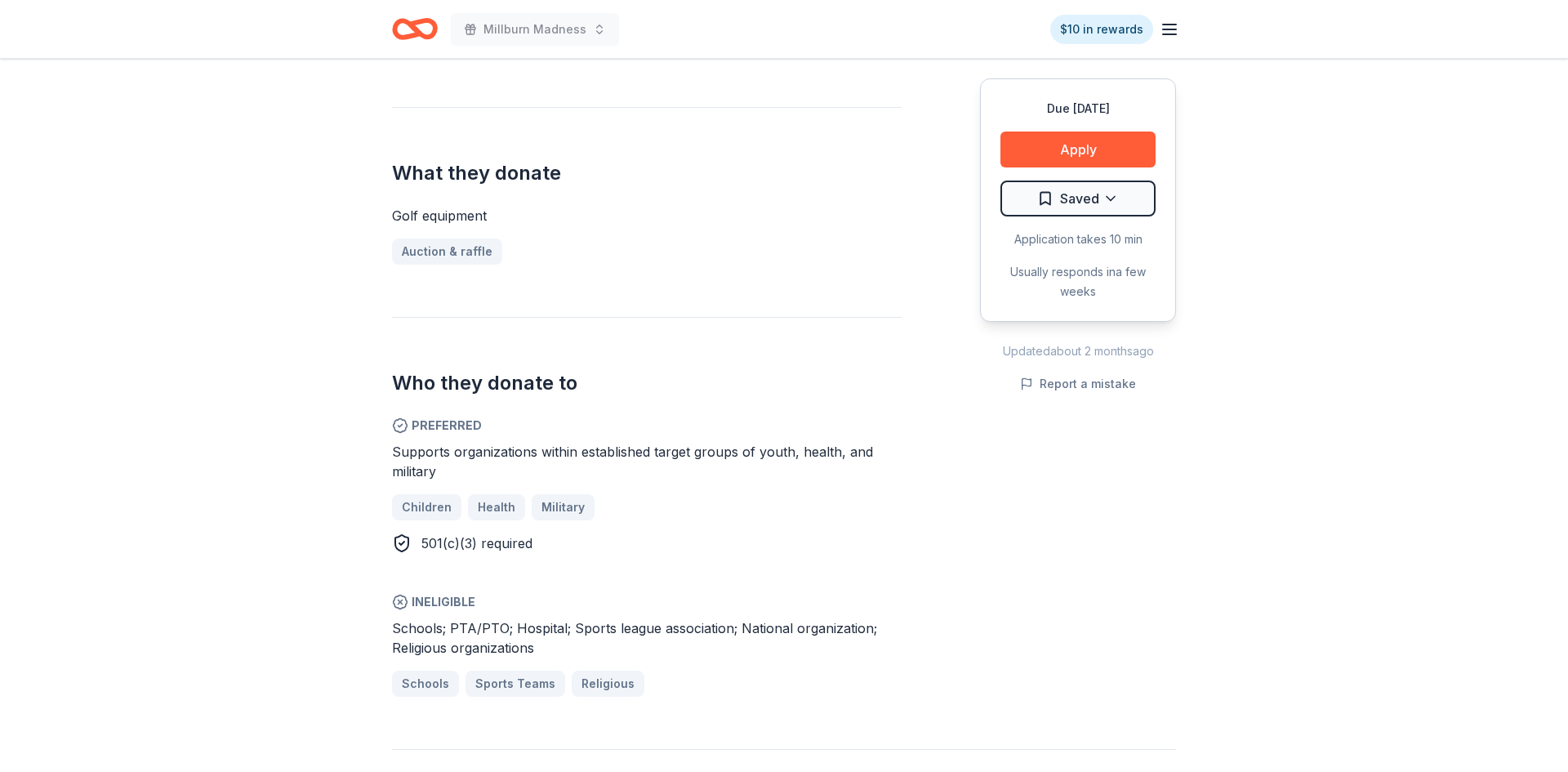
scroll to position [592, 0]
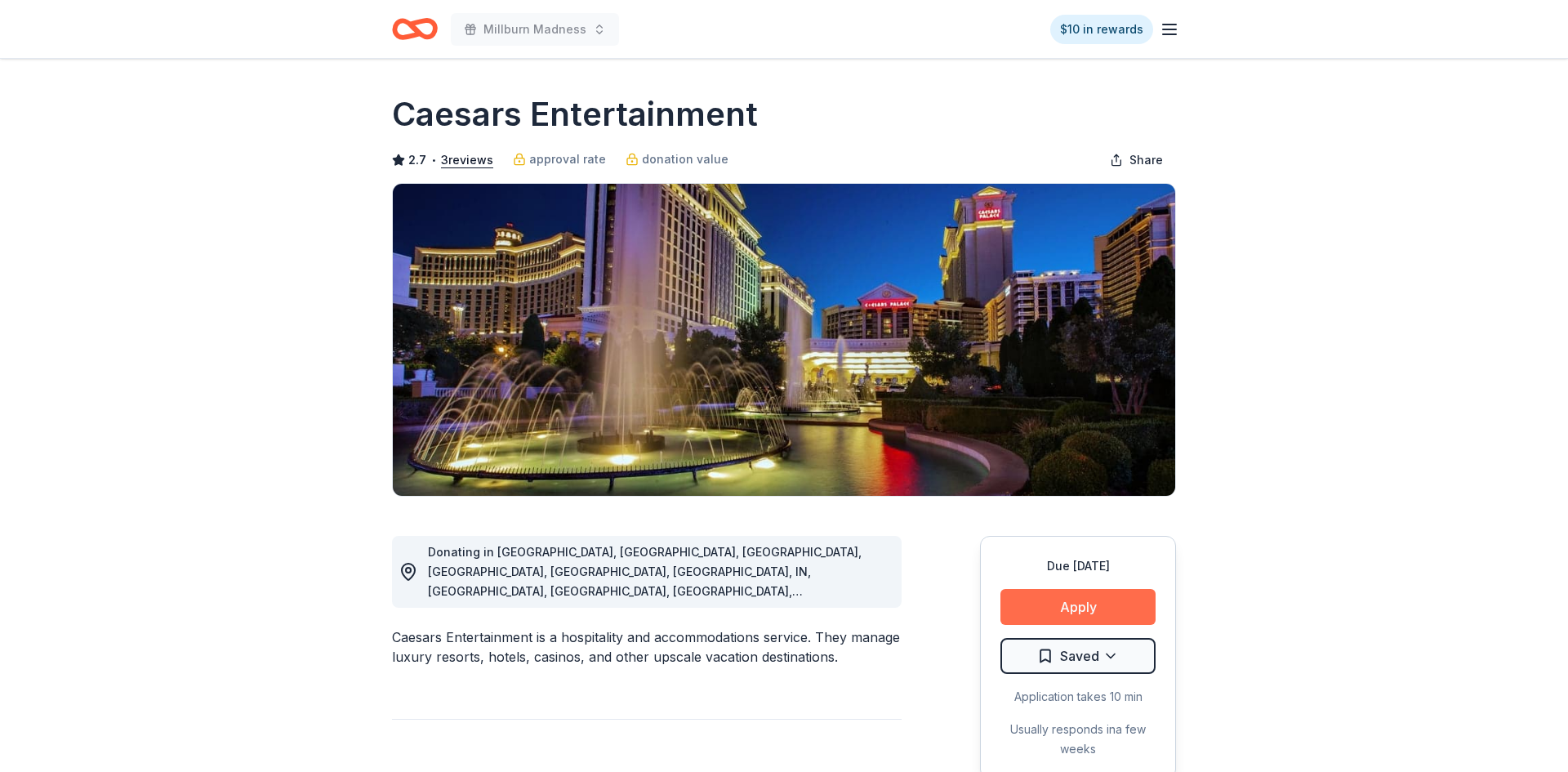
click at [1076, 616] on button "Apply" at bounding box center [1078, 607] width 155 height 36
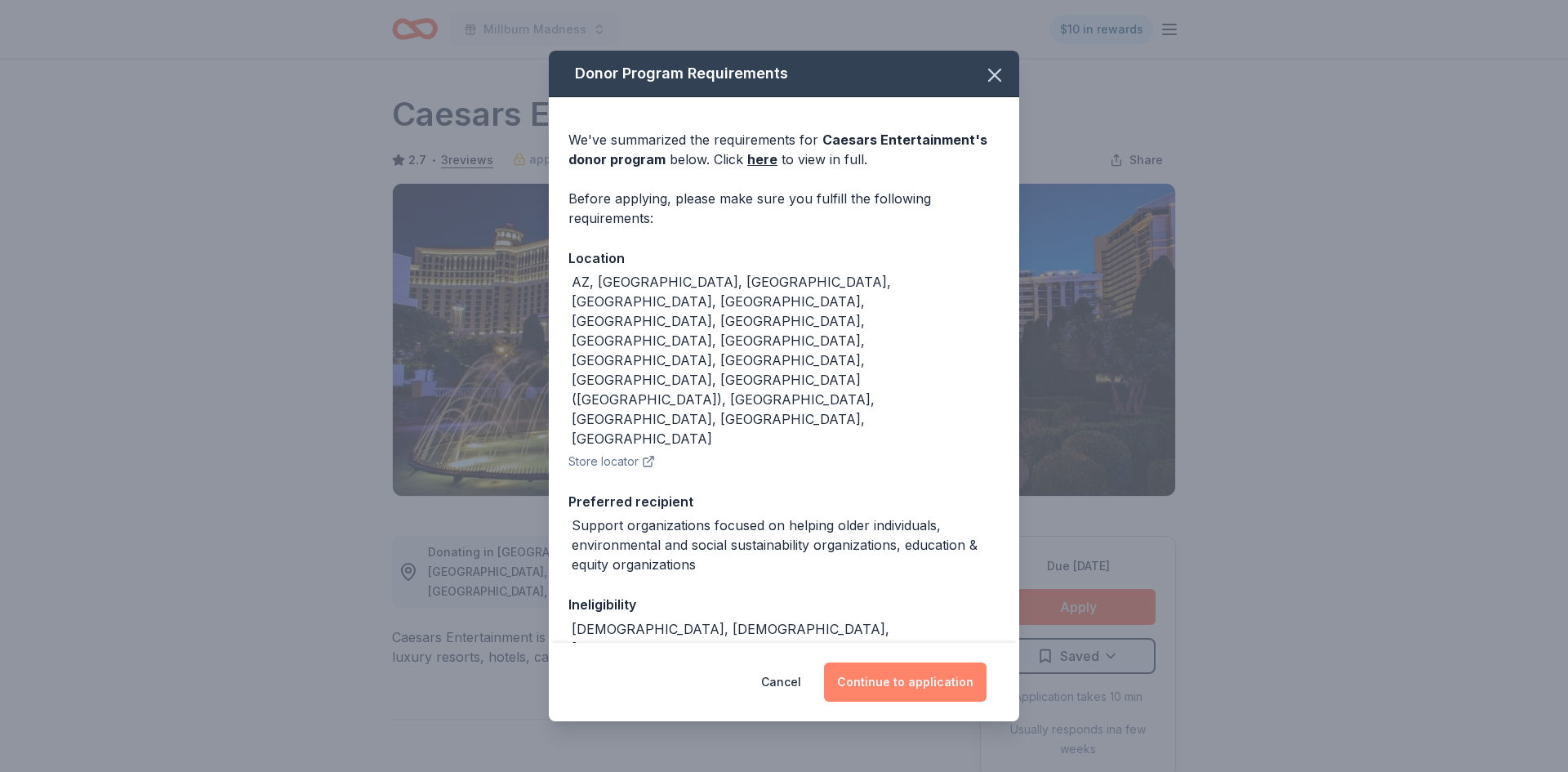
click at [933, 682] on button "Continue to application" at bounding box center [904, 683] width 162 height 39
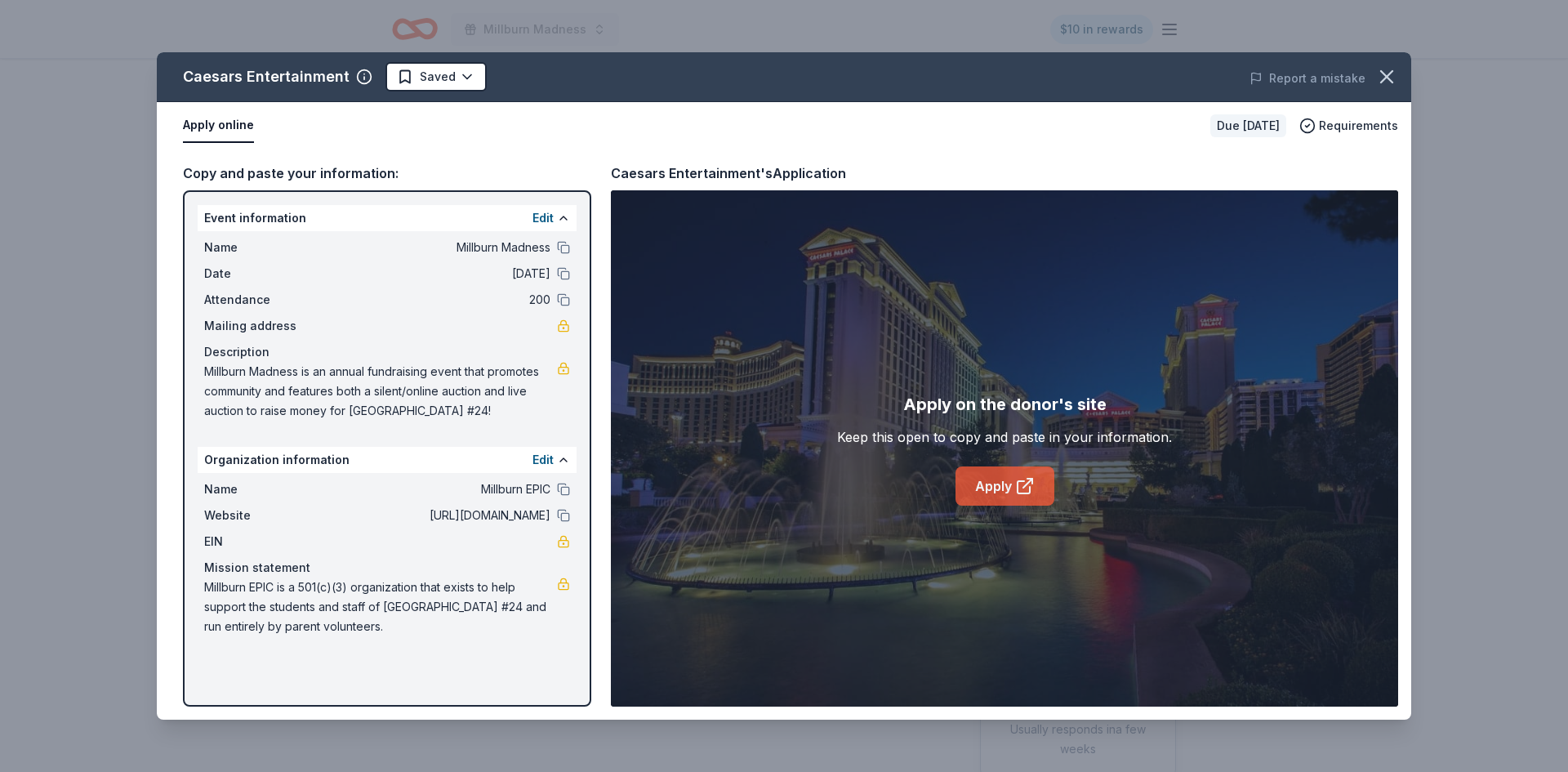
click at [991, 482] on link "Apply" at bounding box center [1005, 486] width 99 height 39
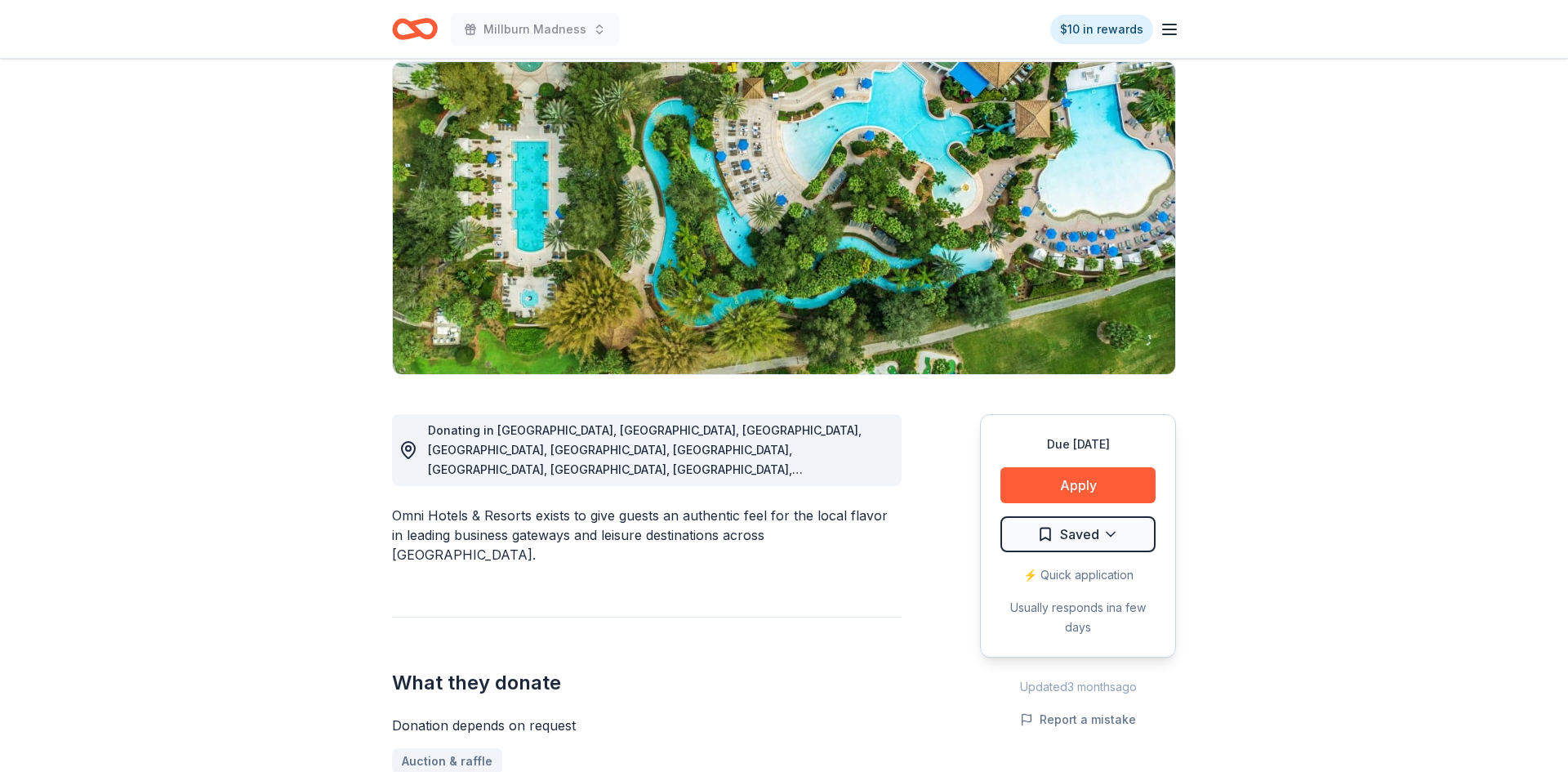
scroll to position [78, 0]
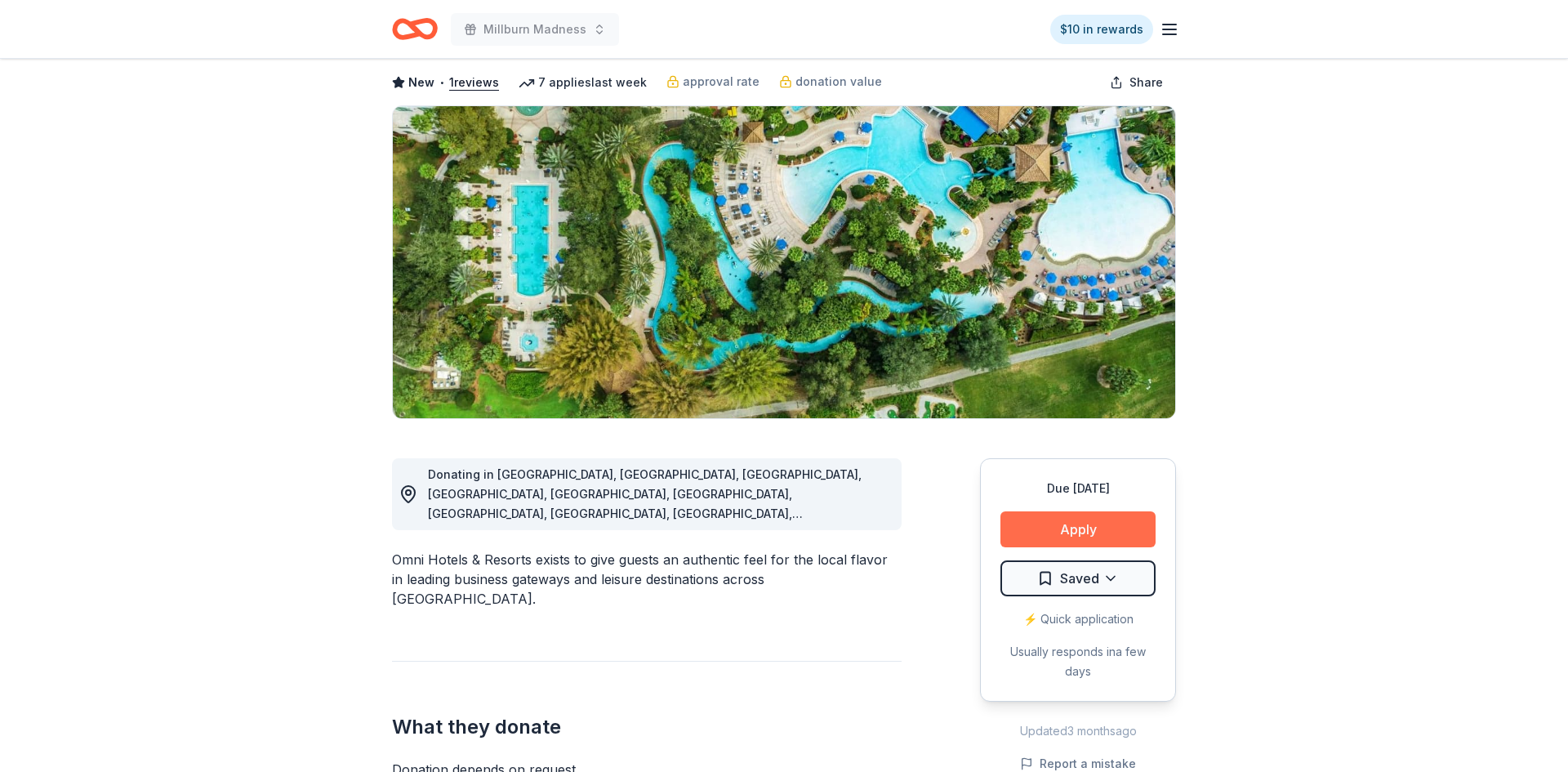
click at [1076, 523] on button "Apply" at bounding box center [1078, 529] width 155 height 36
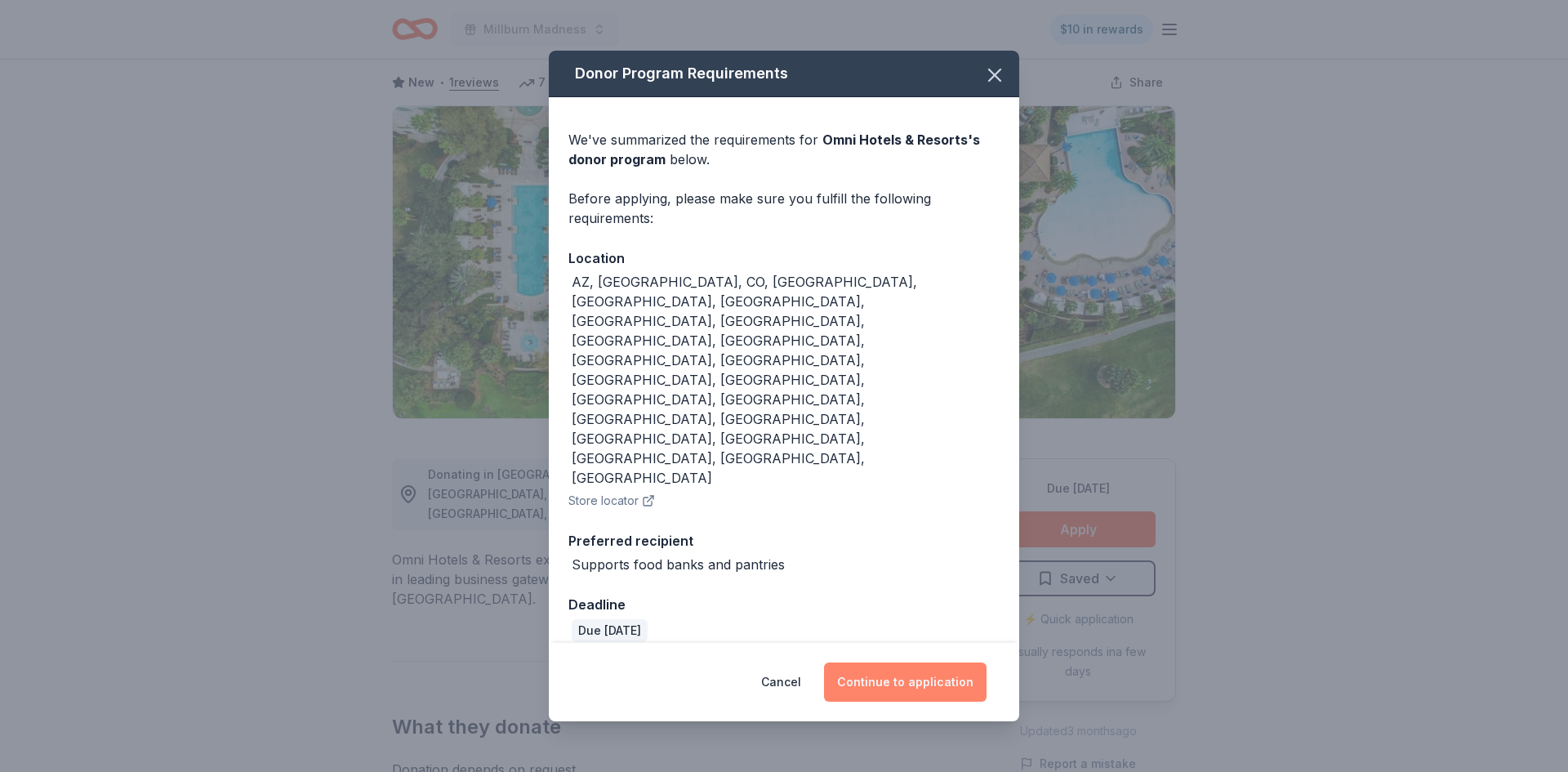
click at [925, 663] on button "Continue to application" at bounding box center [904, 683] width 162 height 39
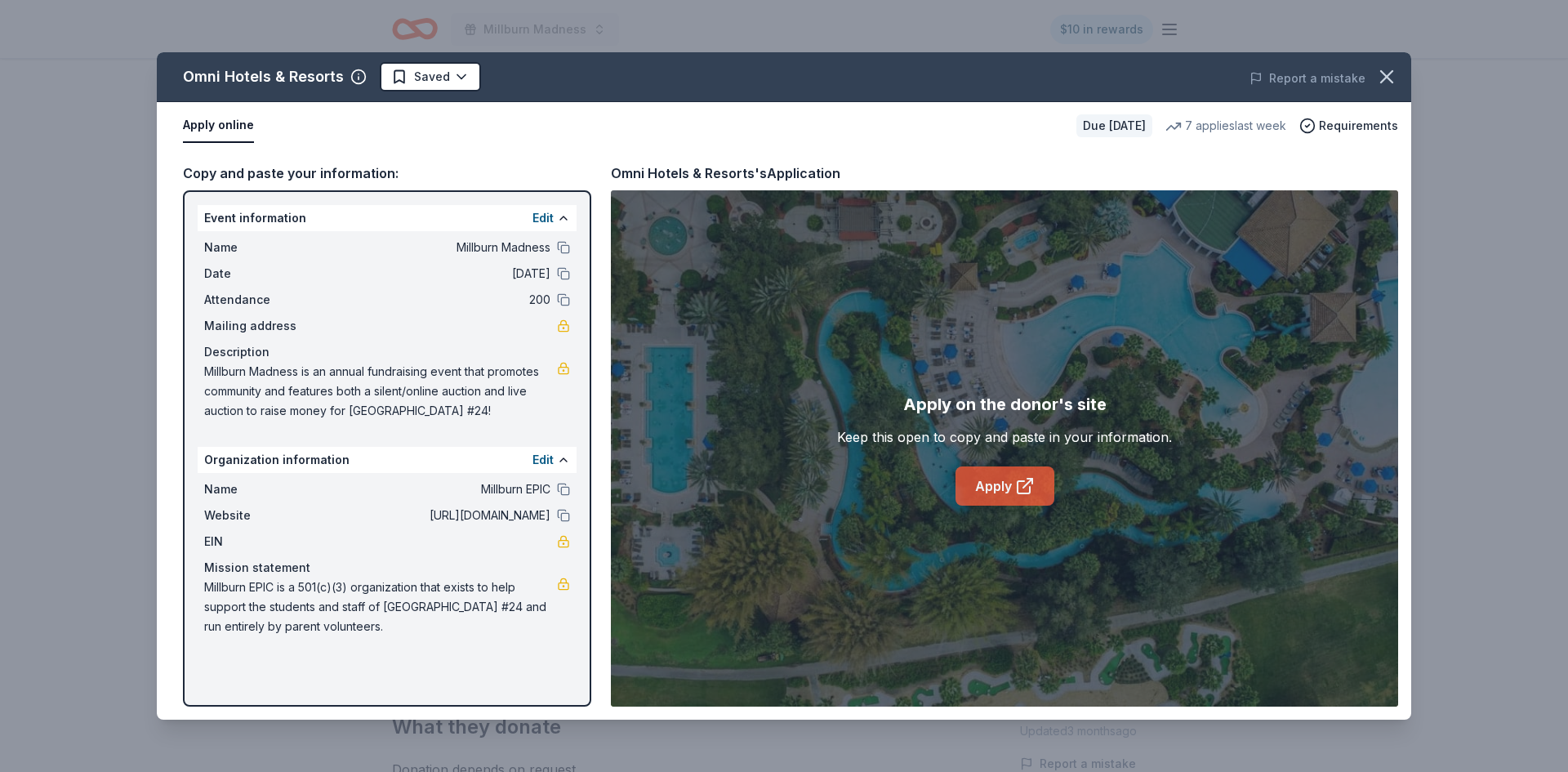
click at [988, 492] on link "Apply" at bounding box center [1005, 486] width 99 height 39
click at [1389, 76] on icon "button" at bounding box center [1386, 76] width 23 height 23
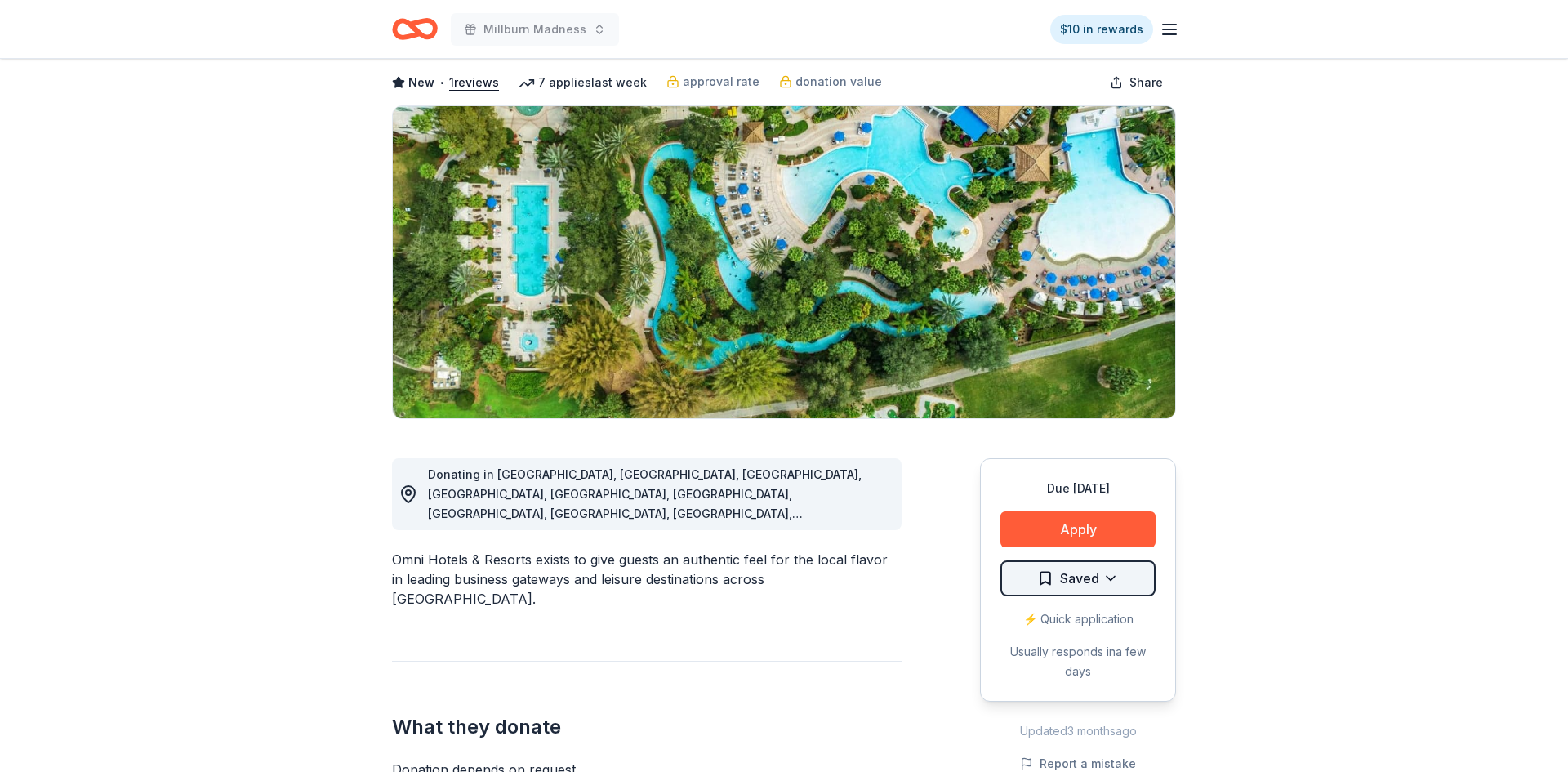
click at [1112, 583] on html "Millburn Madness $10 in rewards Due [DATE] Share Omni Hotels & Resorts New • 1 …" at bounding box center [784, 308] width 1568 height 772
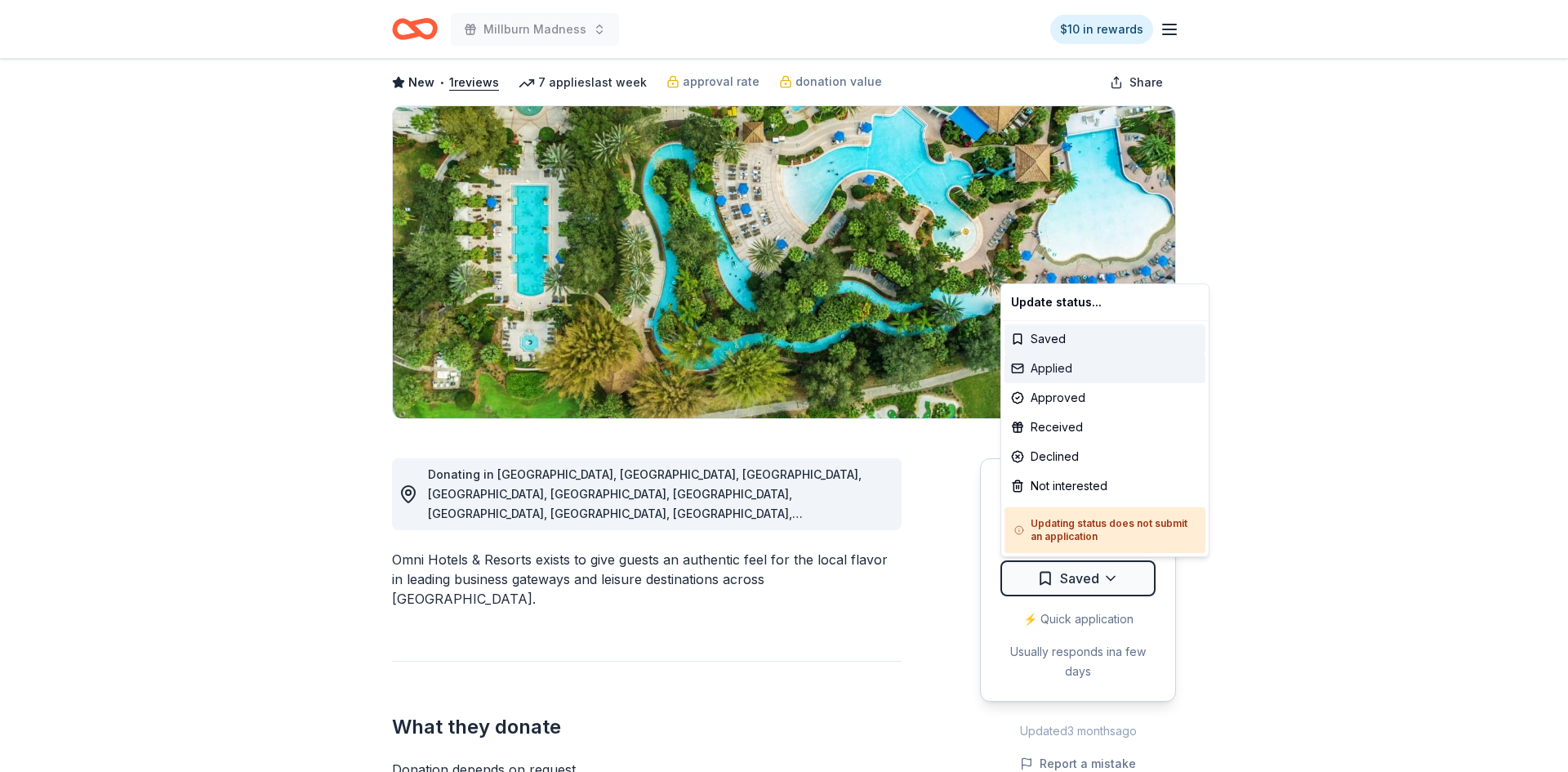
click at [1060, 369] on div "Applied" at bounding box center [1105, 369] width 201 height 30
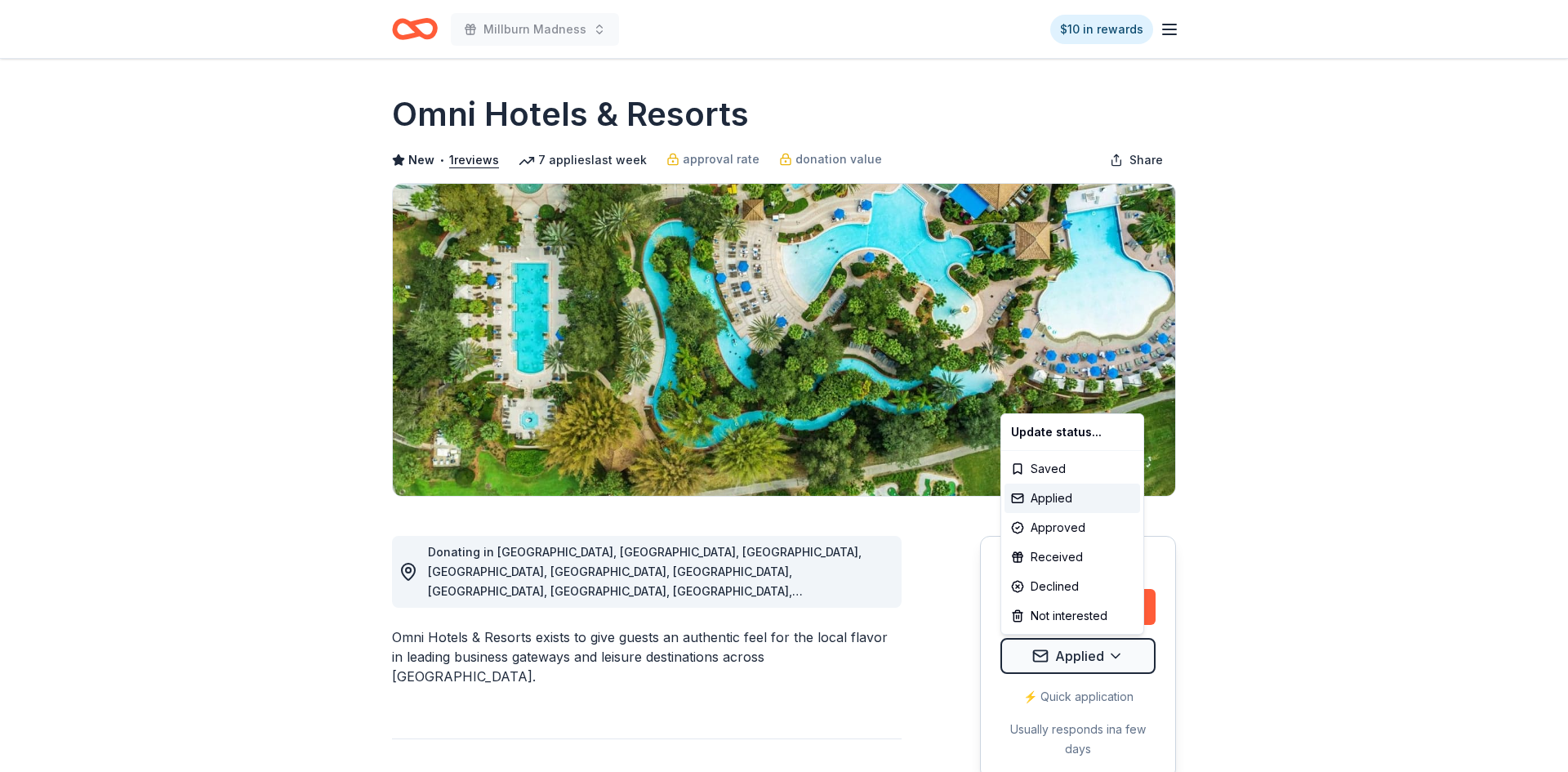
scroll to position [0, 0]
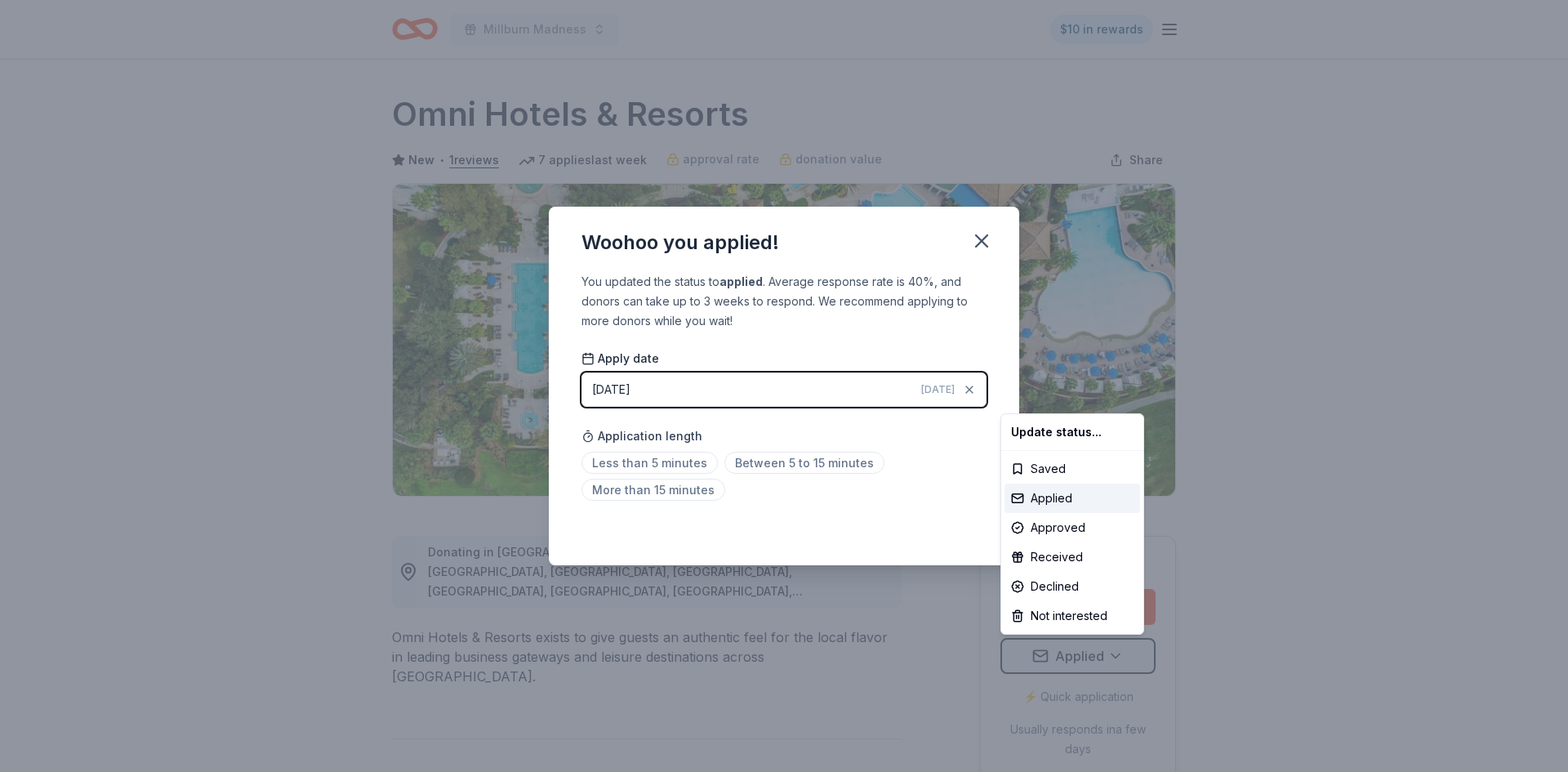
click at [977, 241] on html "Millburn Madness $10 in rewards Due in 120 days Share Omni Hotels & Resorts New…" at bounding box center [784, 386] width 1568 height 772
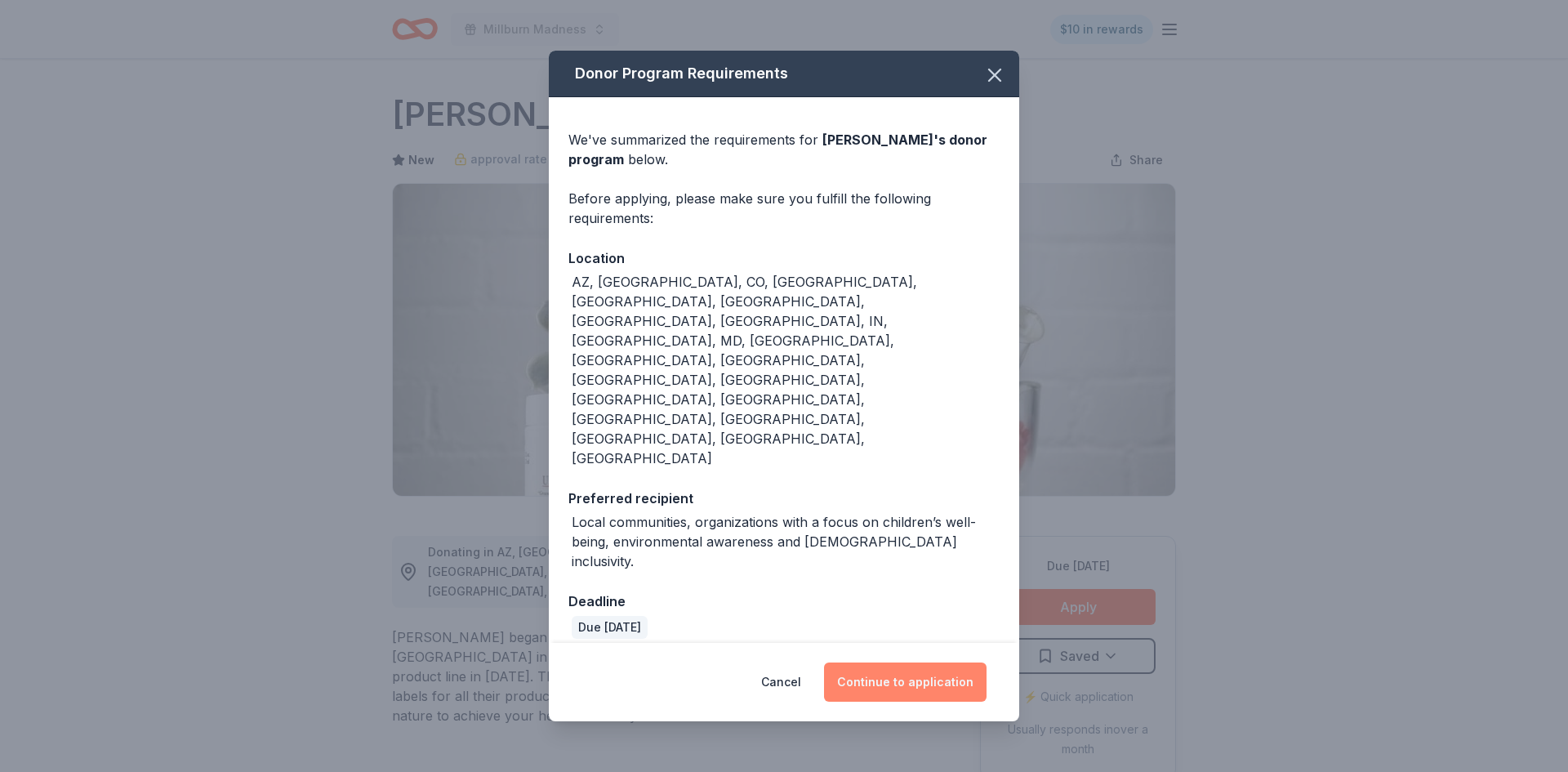
click at [938, 663] on button "Continue to application" at bounding box center [904, 683] width 162 height 39
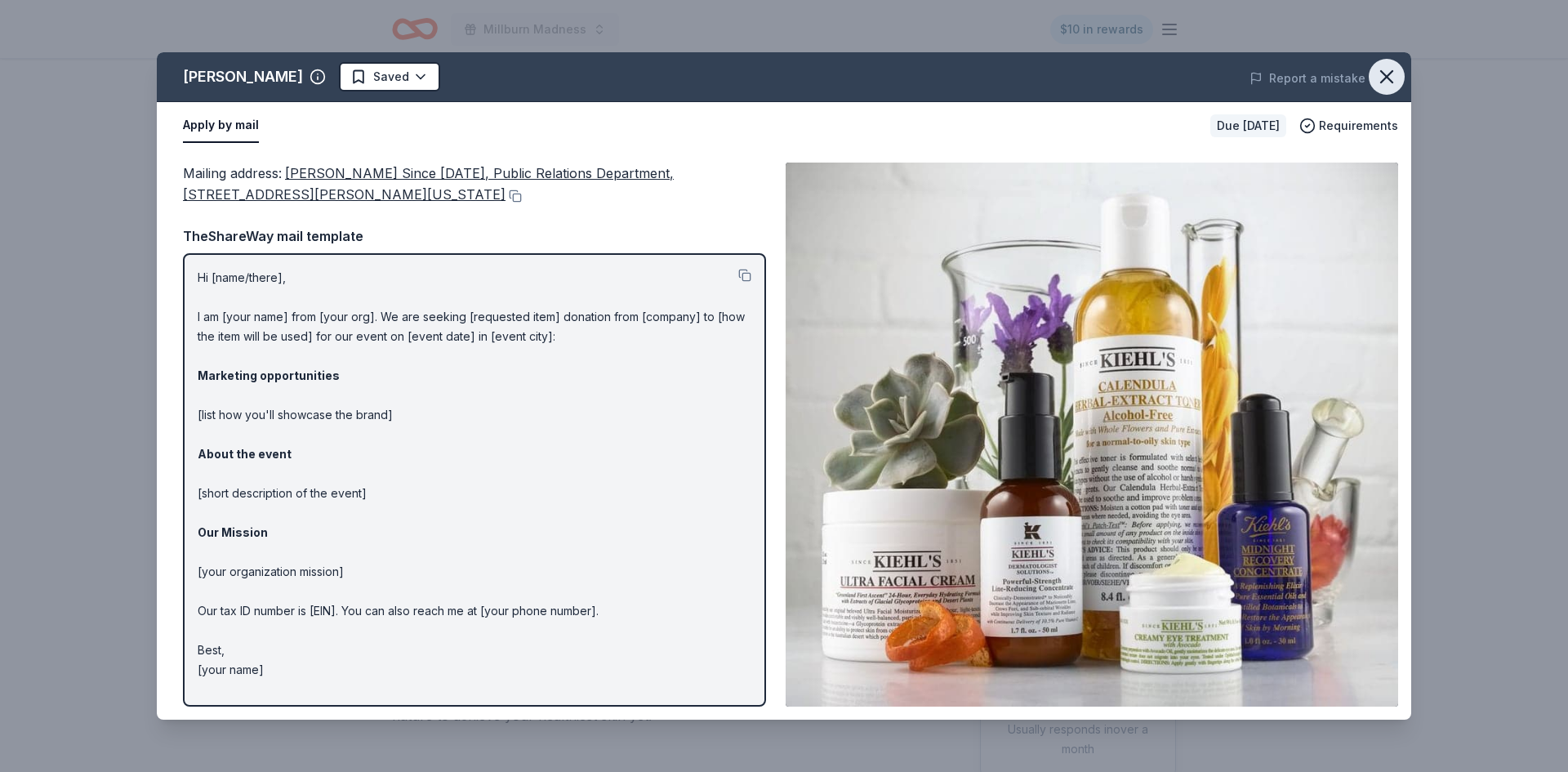
click at [1382, 80] on icon "button" at bounding box center [1386, 76] width 23 height 23
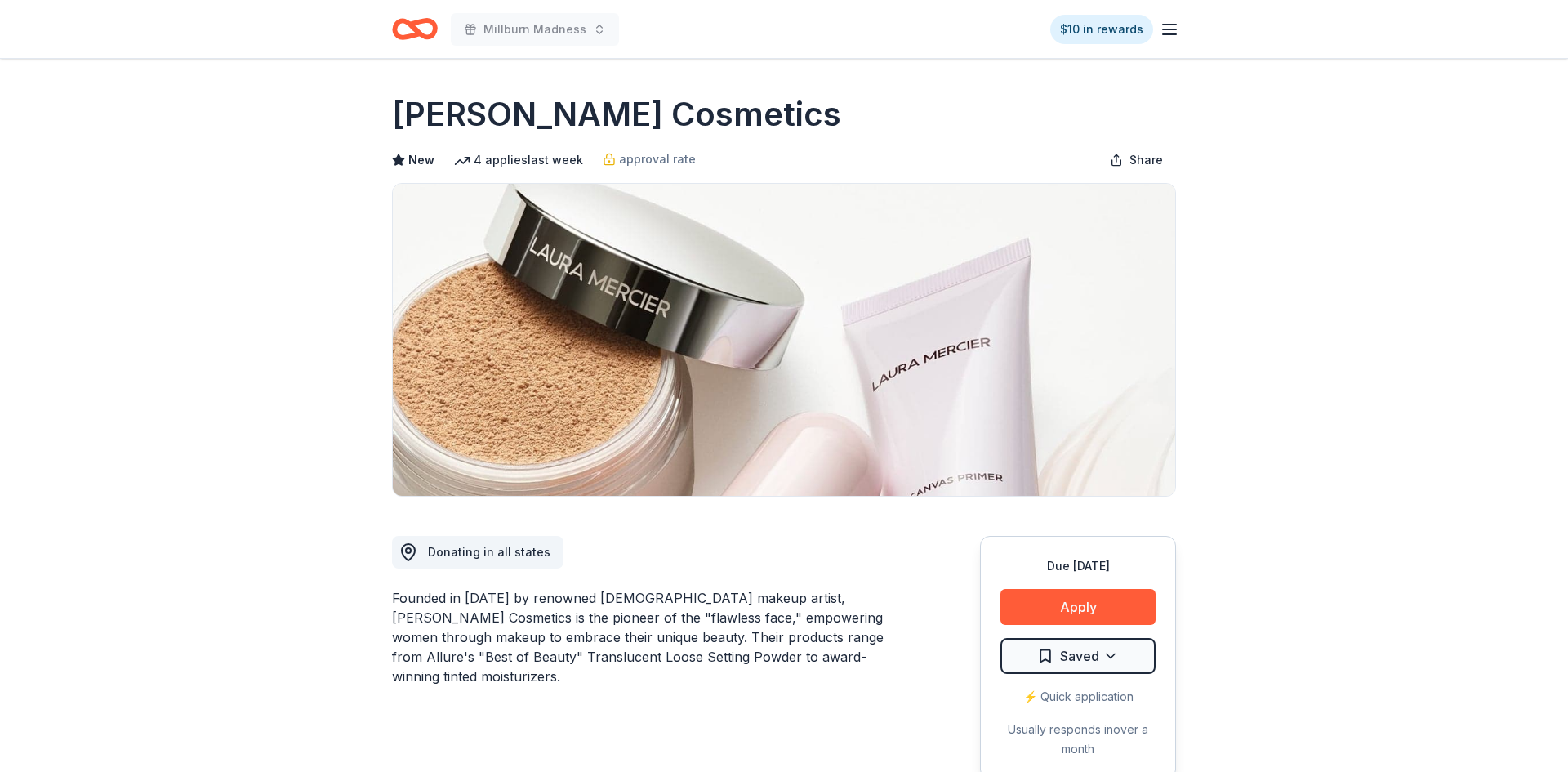
click at [1044, 614] on button "Apply" at bounding box center [1078, 607] width 155 height 36
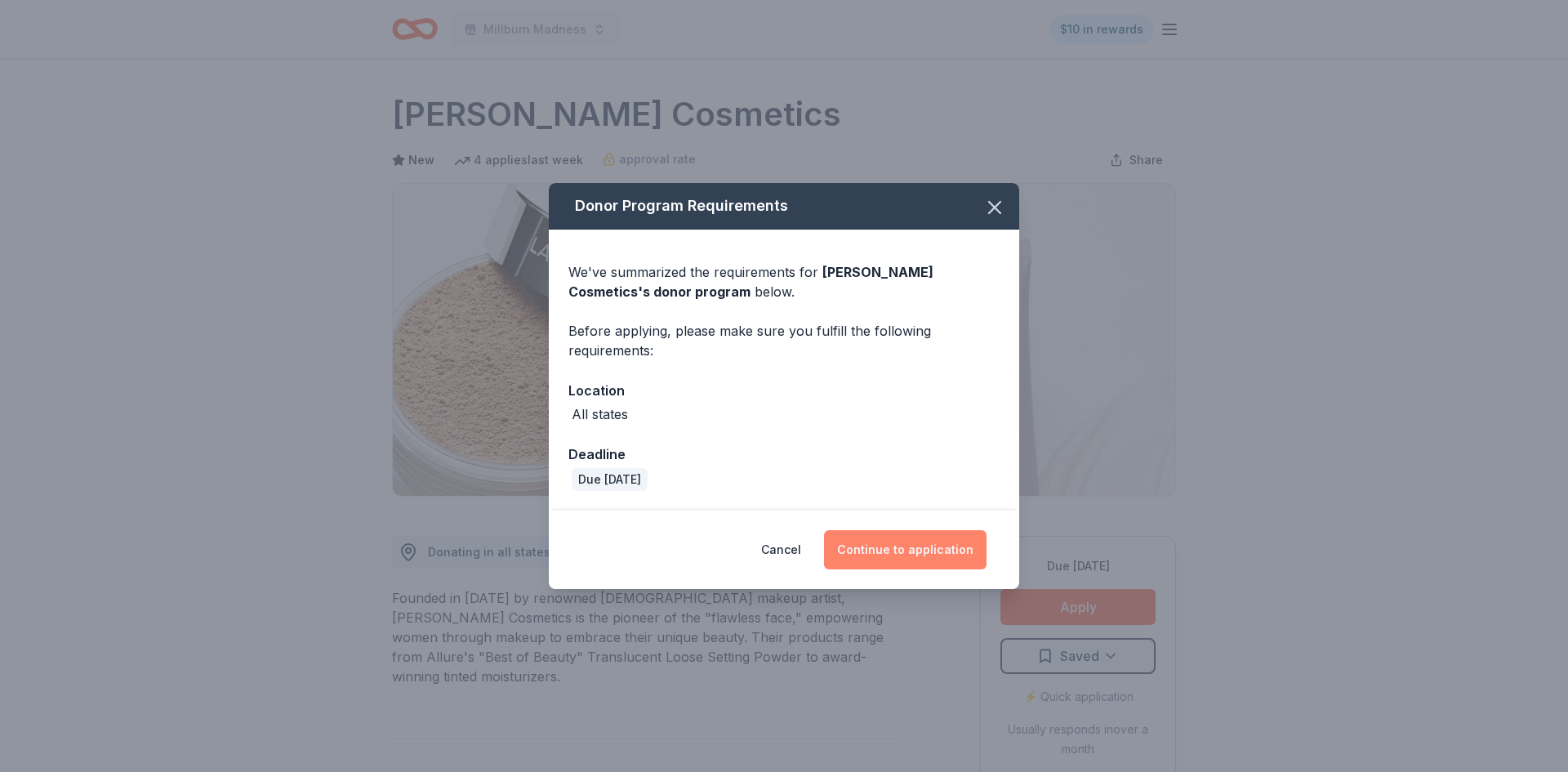
click at [883, 538] on button "Continue to application" at bounding box center [904, 550] width 162 height 39
